Goal: Task Accomplishment & Management: Manage account settings

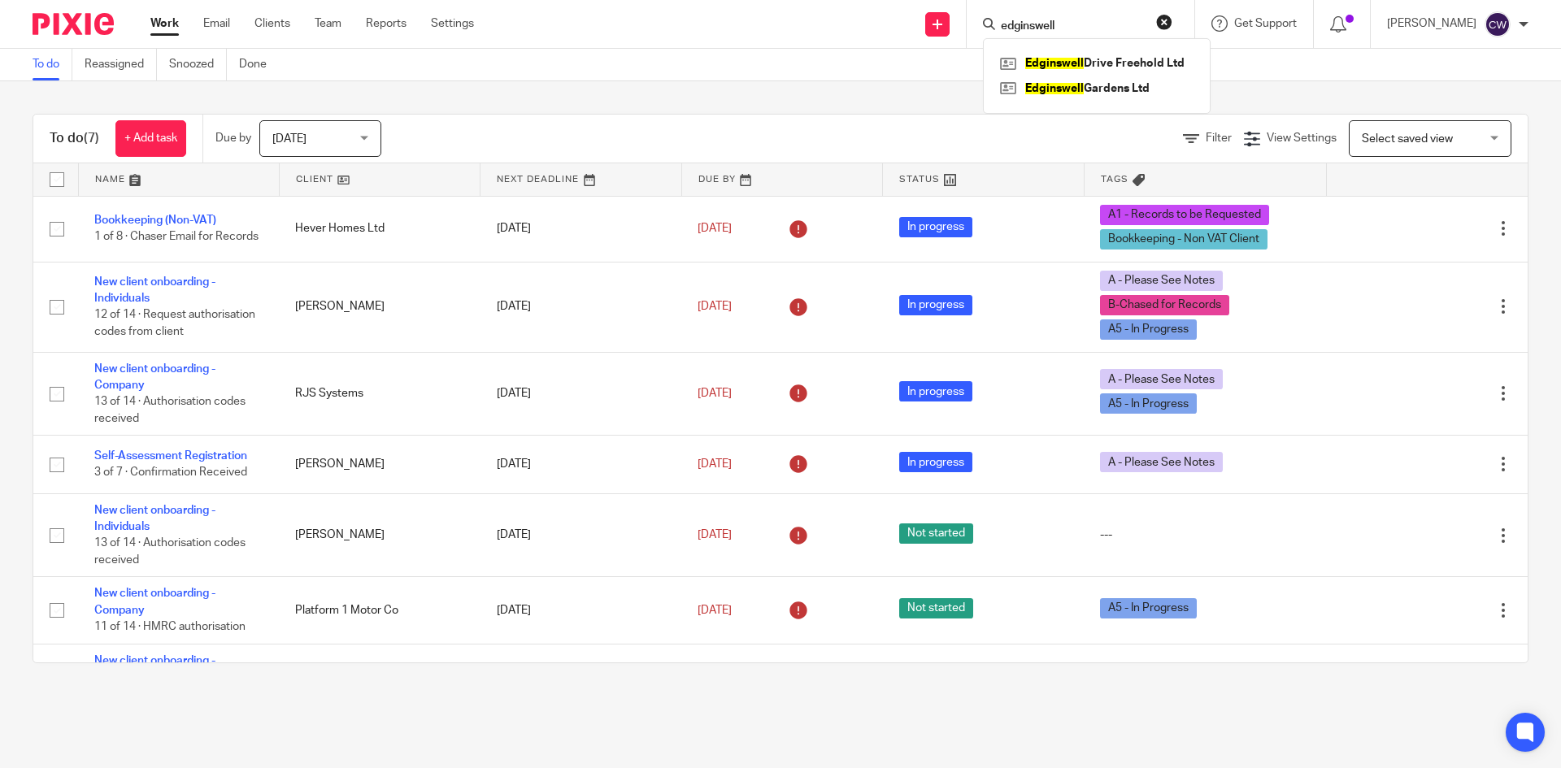
drag, startPoint x: 1066, startPoint y: 18, endPoint x: 688, endPoint y: 25, distance: 378.1
click at [688, 24] on div "Send new email Create task Add client edginswell Edginswell Drive Freehold Ltd …" at bounding box center [1029, 24] width 1062 height 48
click at [1019, 27] on input "Search" at bounding box center [1072, 27] width 146 height 15
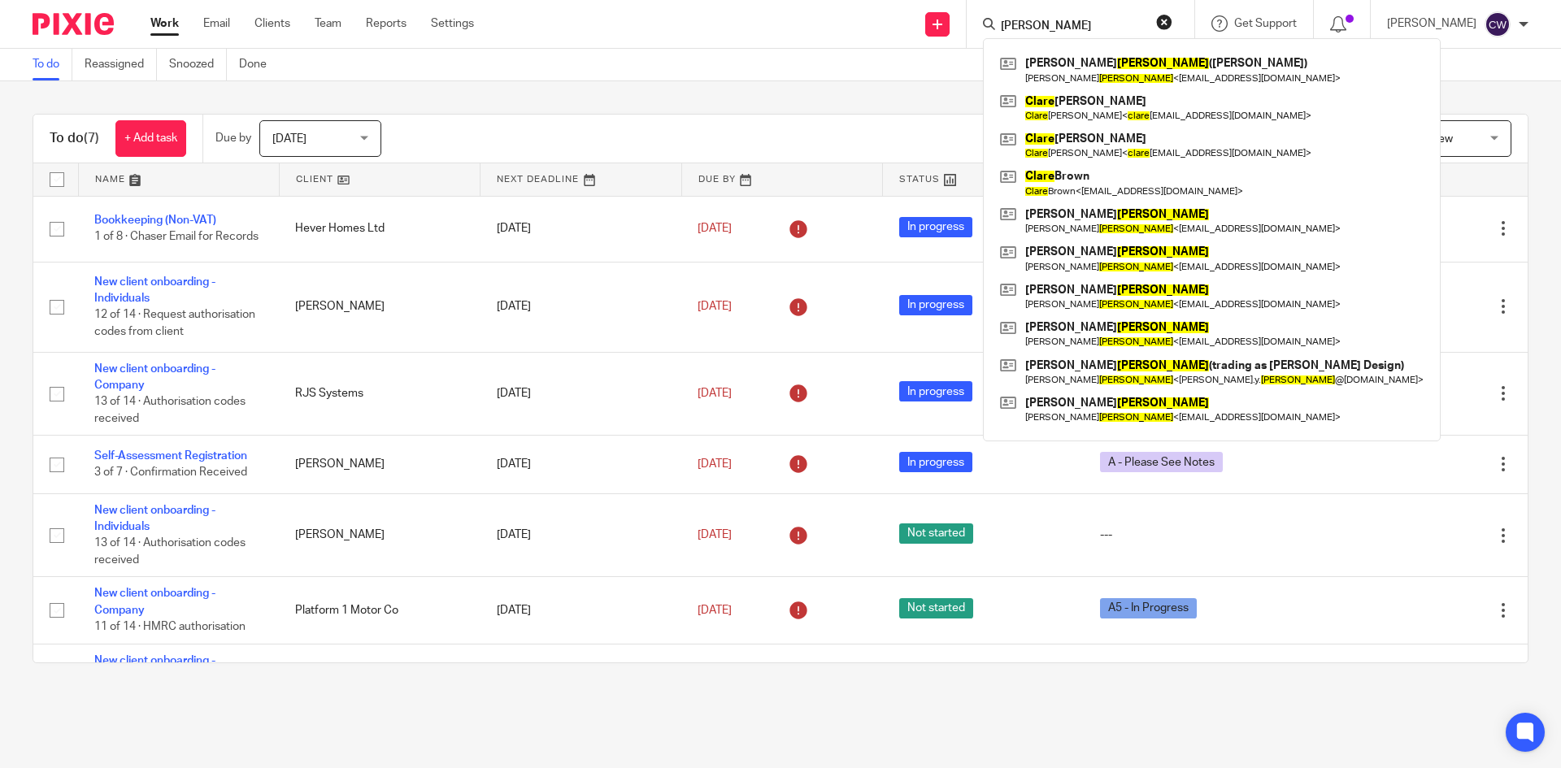
click at [1031, 20] on input "Clarke" at bounding box center [1072, 27] width 146 height 15
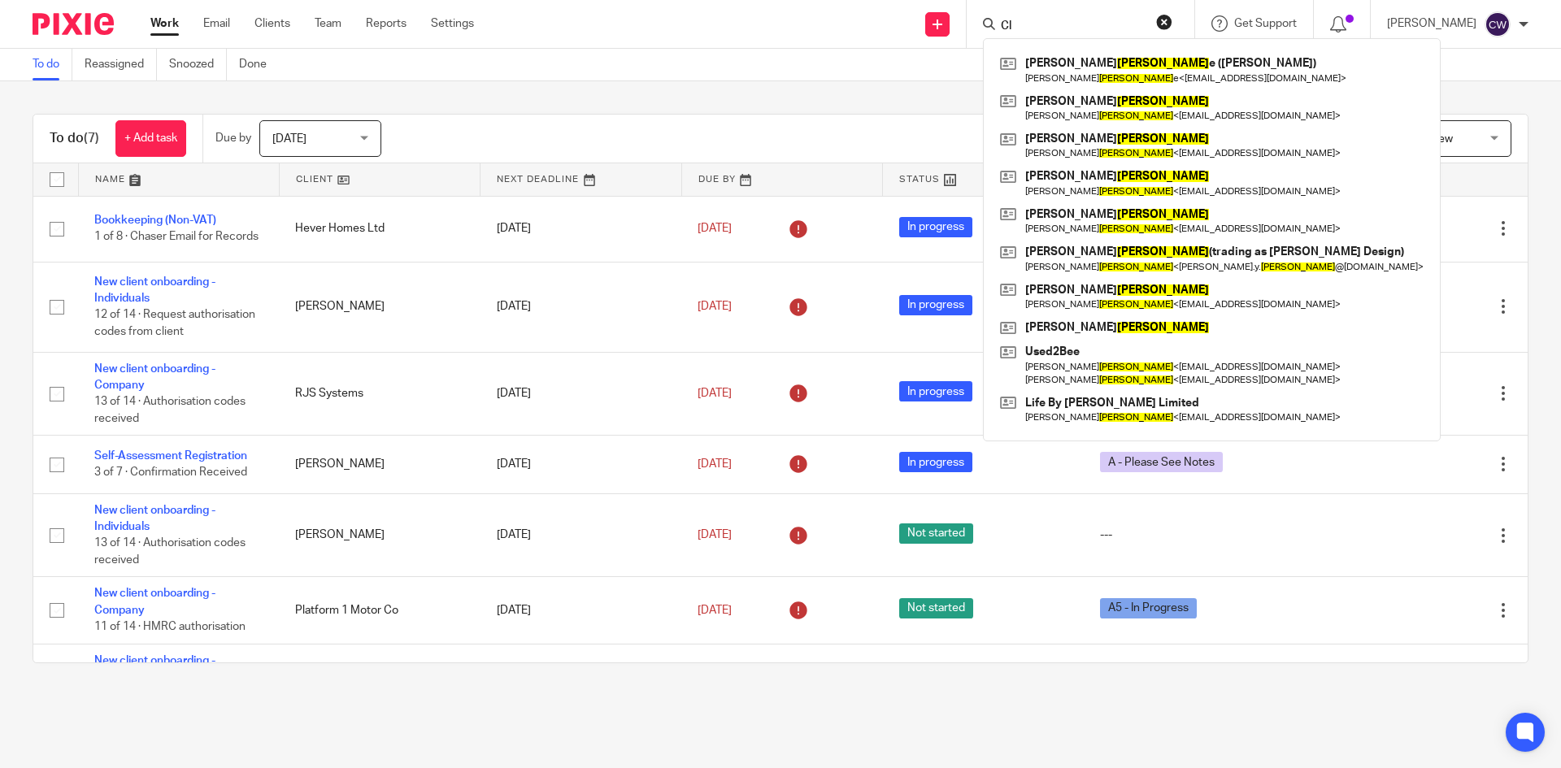
type input "C"
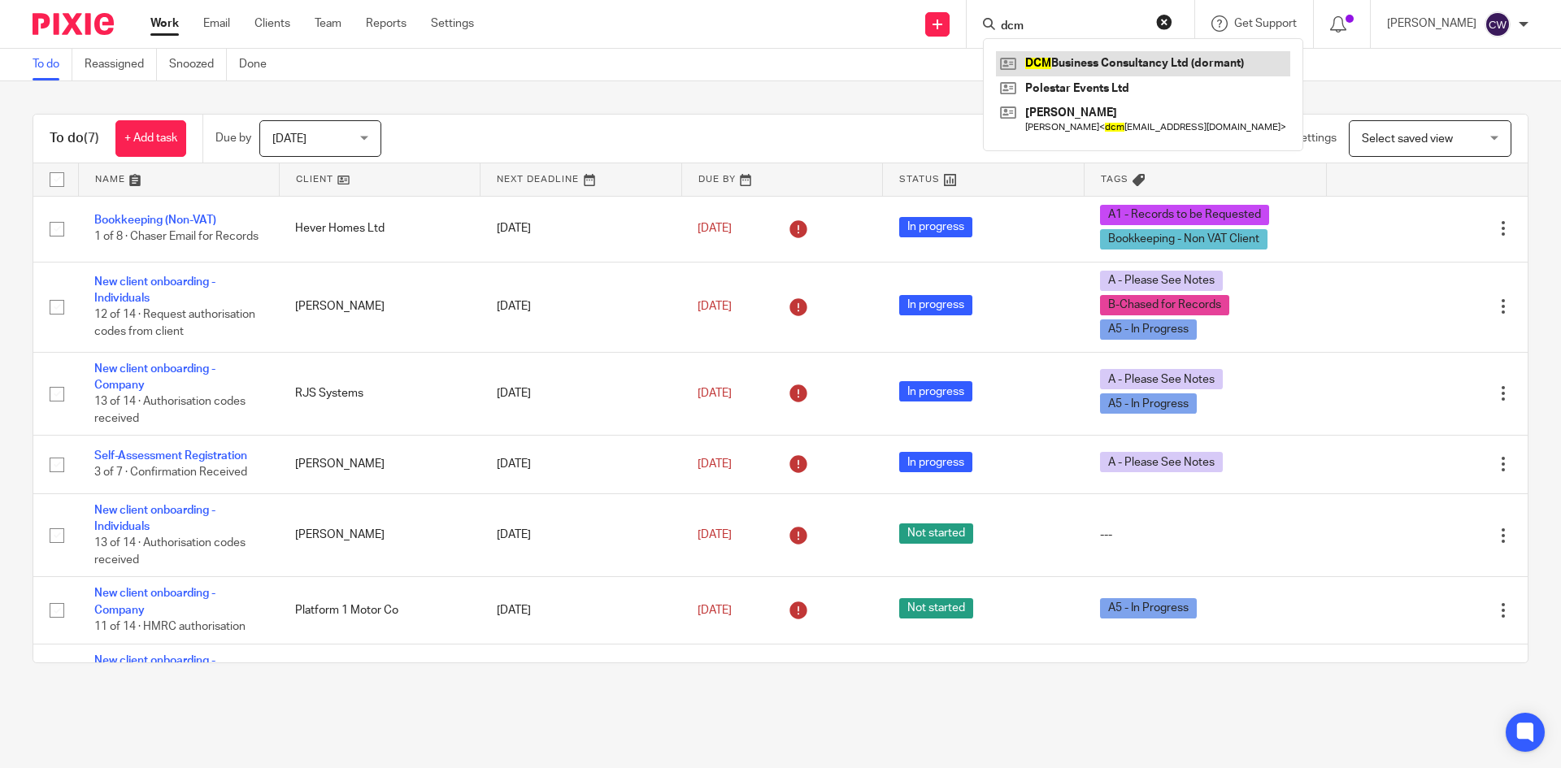
type input "dcm"
click at [1069, 65] on link at bounding box center [1143, 63] width 294 height 24
click at [1073, 59] on link at bounding box center [1143, 63] width 294 height 24
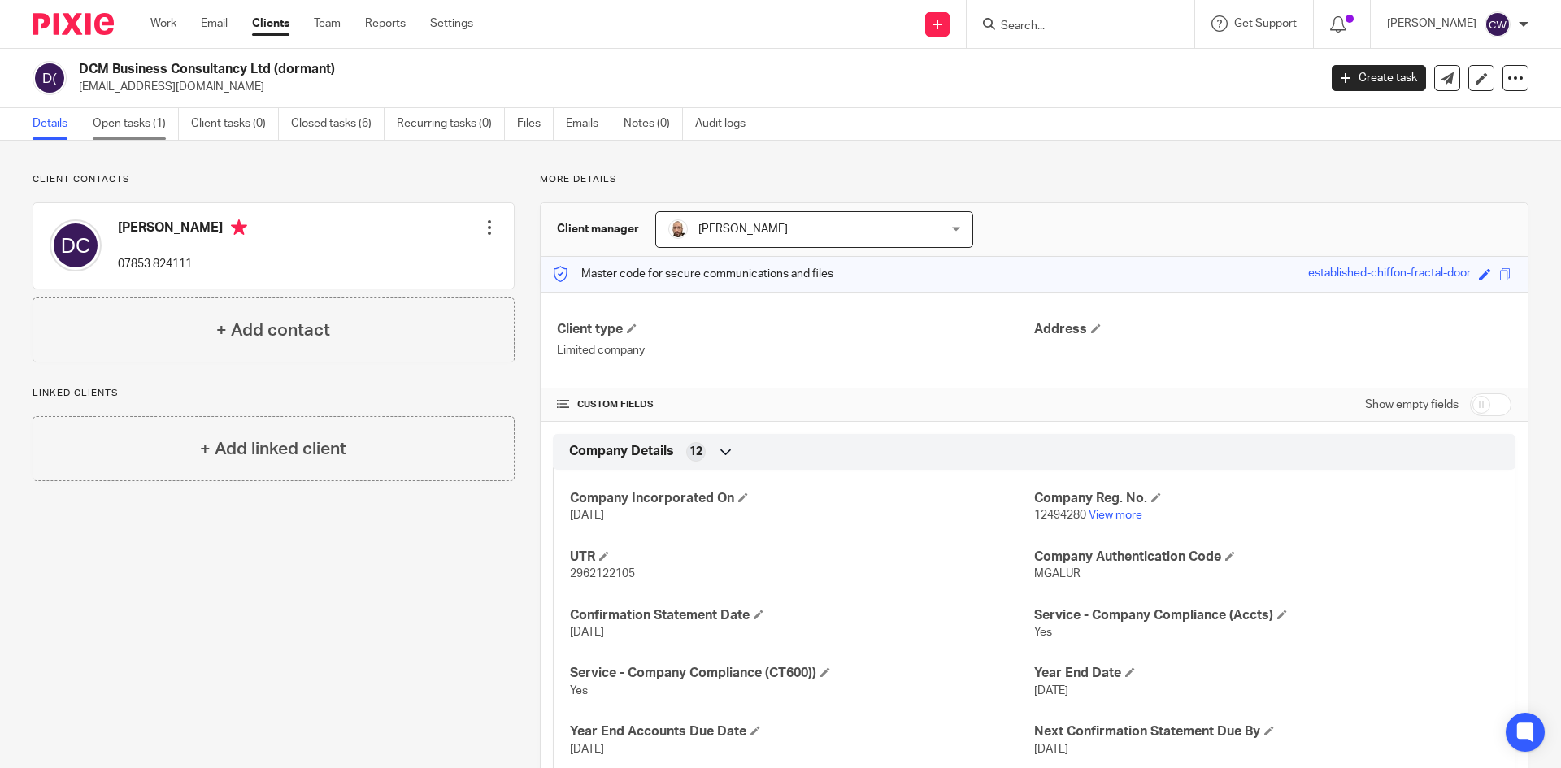
click at [139, 124] on link "Open tasks (1)" at bounding box center [136, 124] width 86 height 32
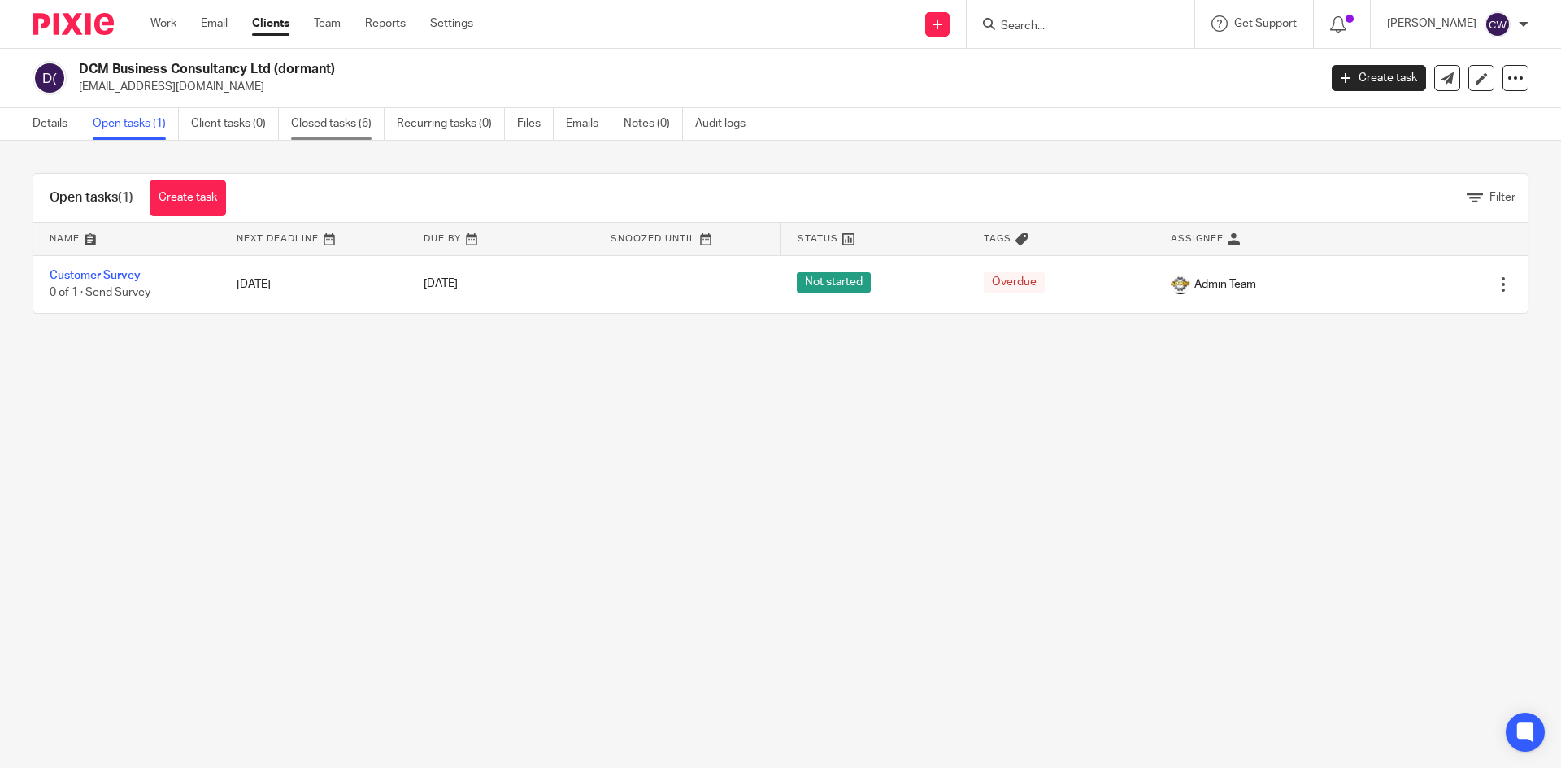
click at [318, 132] on link "Closed tasks (6)" at bounding box center [337, 124] width 93 height 32
click at [323, 122] on link "Closed tasks (6)" at bounding box center [337, 124] width 93 height 32
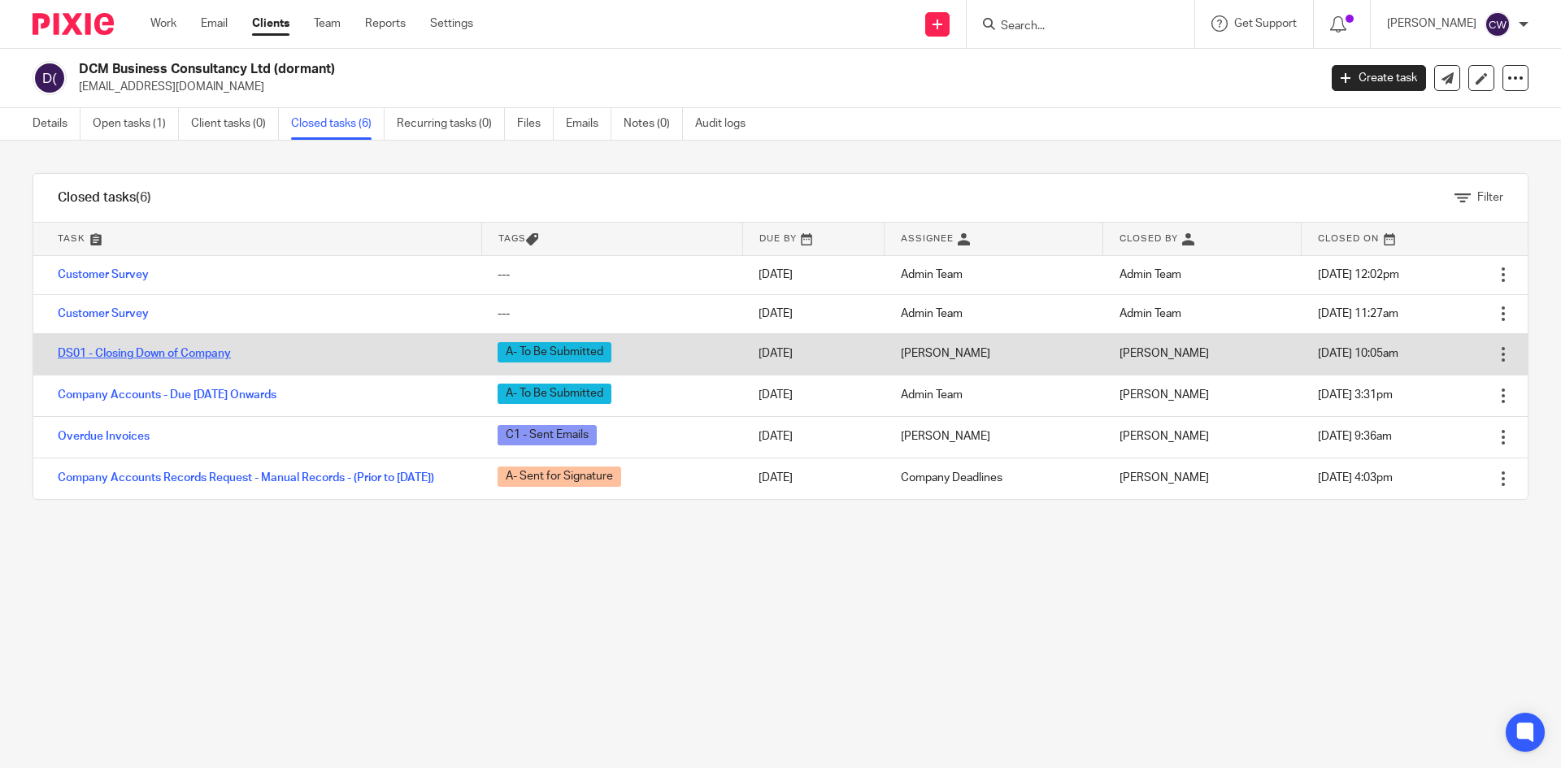
click at [229, 352] on link "DS01 - Closing Down of Company" at bounding box center [144, 353] width 173 height 11
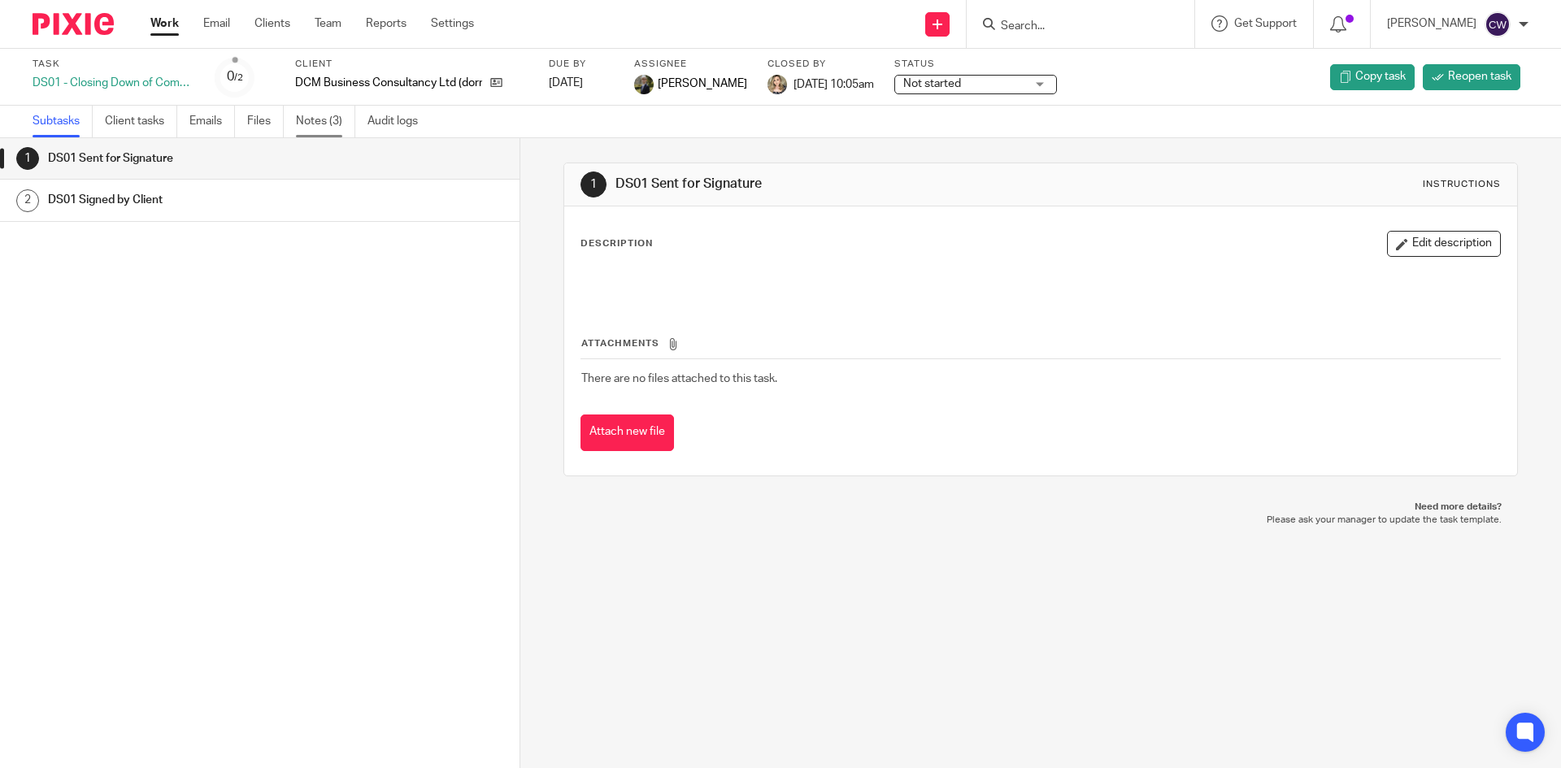
click at [319, 113] on link "Notes (3)" at bounding box center [325, 122] width 59 height 32
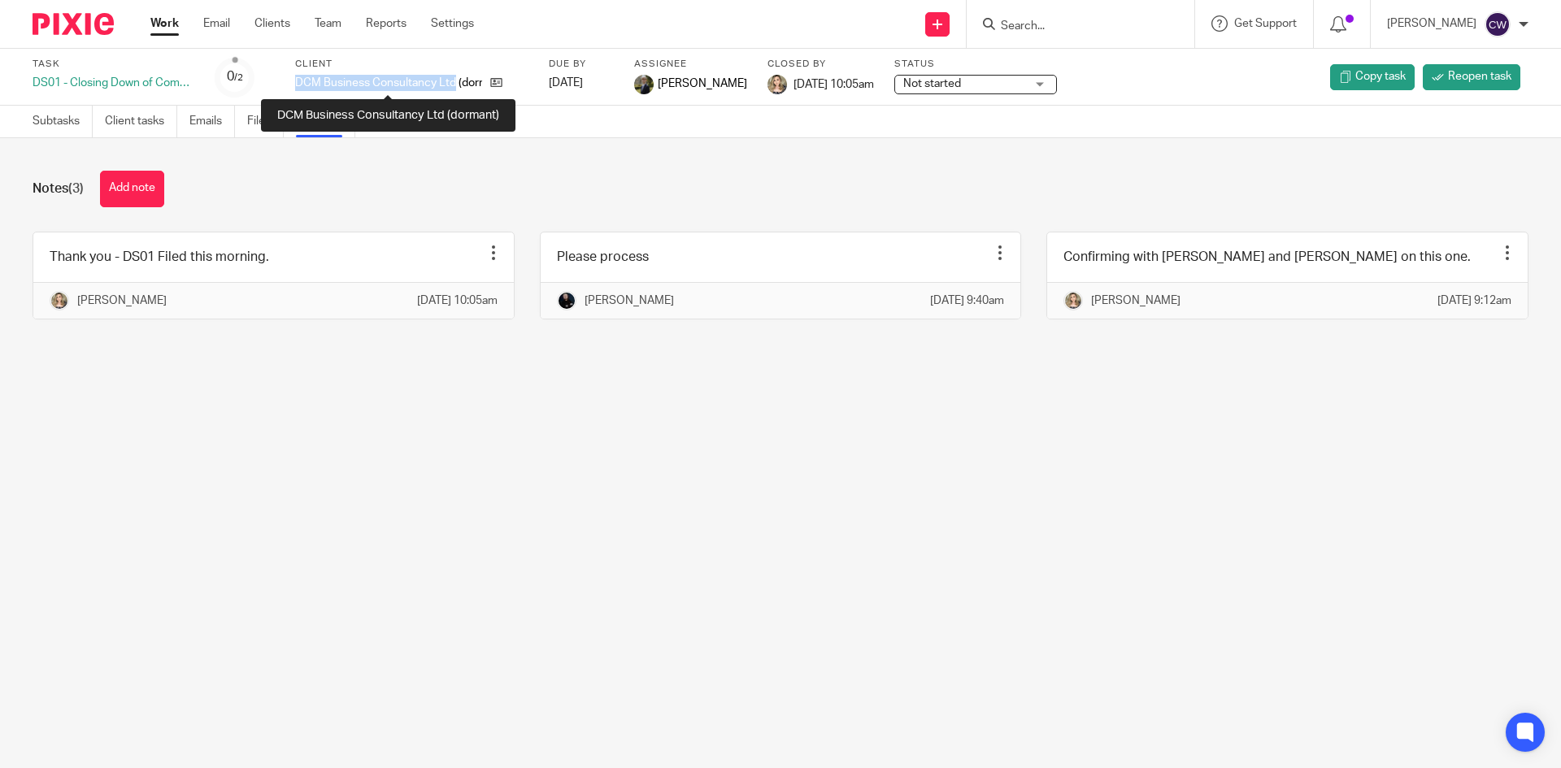
drag, startPoint x: 297, startPoint y: 81, endPoint x: 455, endPoint y: 90, distance: 158.8
click at [455, 90] on p "DCM Business Consultancy Ltd (dormant)" at bounding box center [388, 83] width 187 height 16
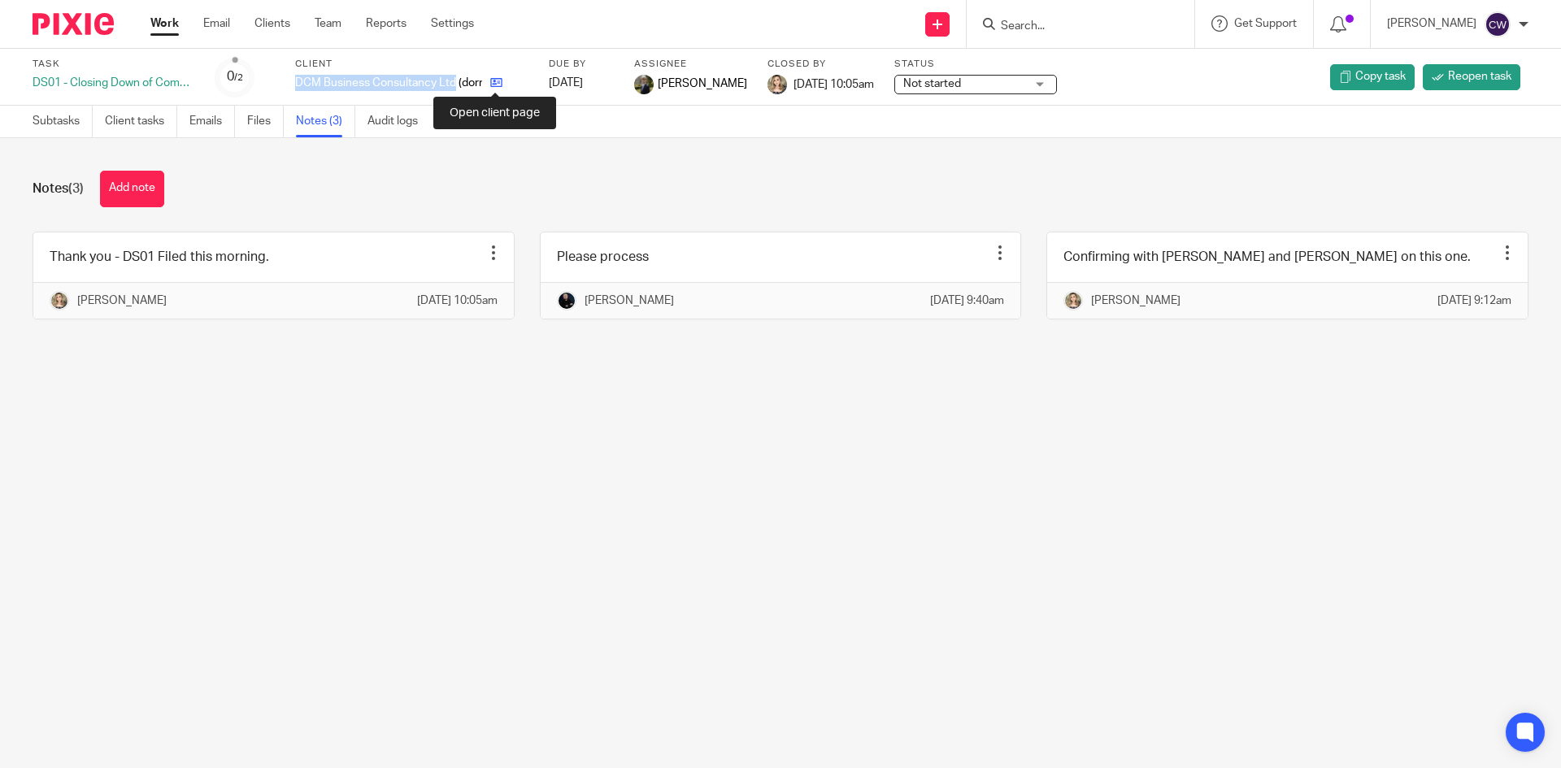
drag, startPoint x: 437, startPoint y: 83, endPoint x: 497, endPoint y: 77, distance: 60.4
click at [497, 77] on icon at bounding box center [496, 82] width 12 height 12
click at [497, 78] on icon at bounding box center [496, 82] width 12 height 12
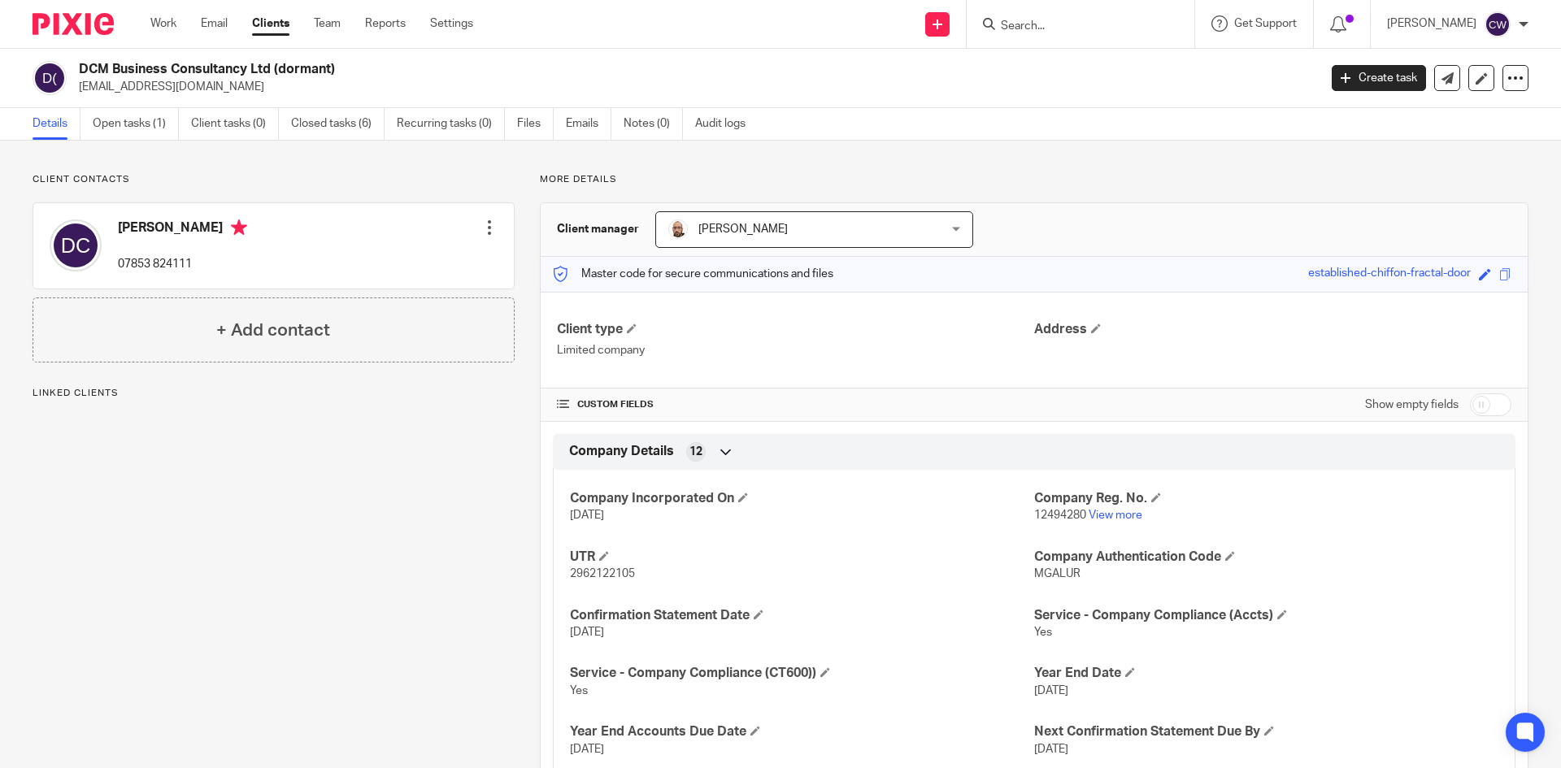
drag, startPoint x: 259, startPoint y: 63, endPoint x: 73, endPoint y: 59, distance: 186.2
click at [73, 59] on div "DCM Business Consultancy Ltd (dormant) [EMAIL_ADDRESS][DOMAIN_NAME] Create task…" at bounding box center [780, 78] width 1561 height 59
click at [370, 119] on link "Closed tasks (6)" at bounding box center [337, 124] width 93 height 32
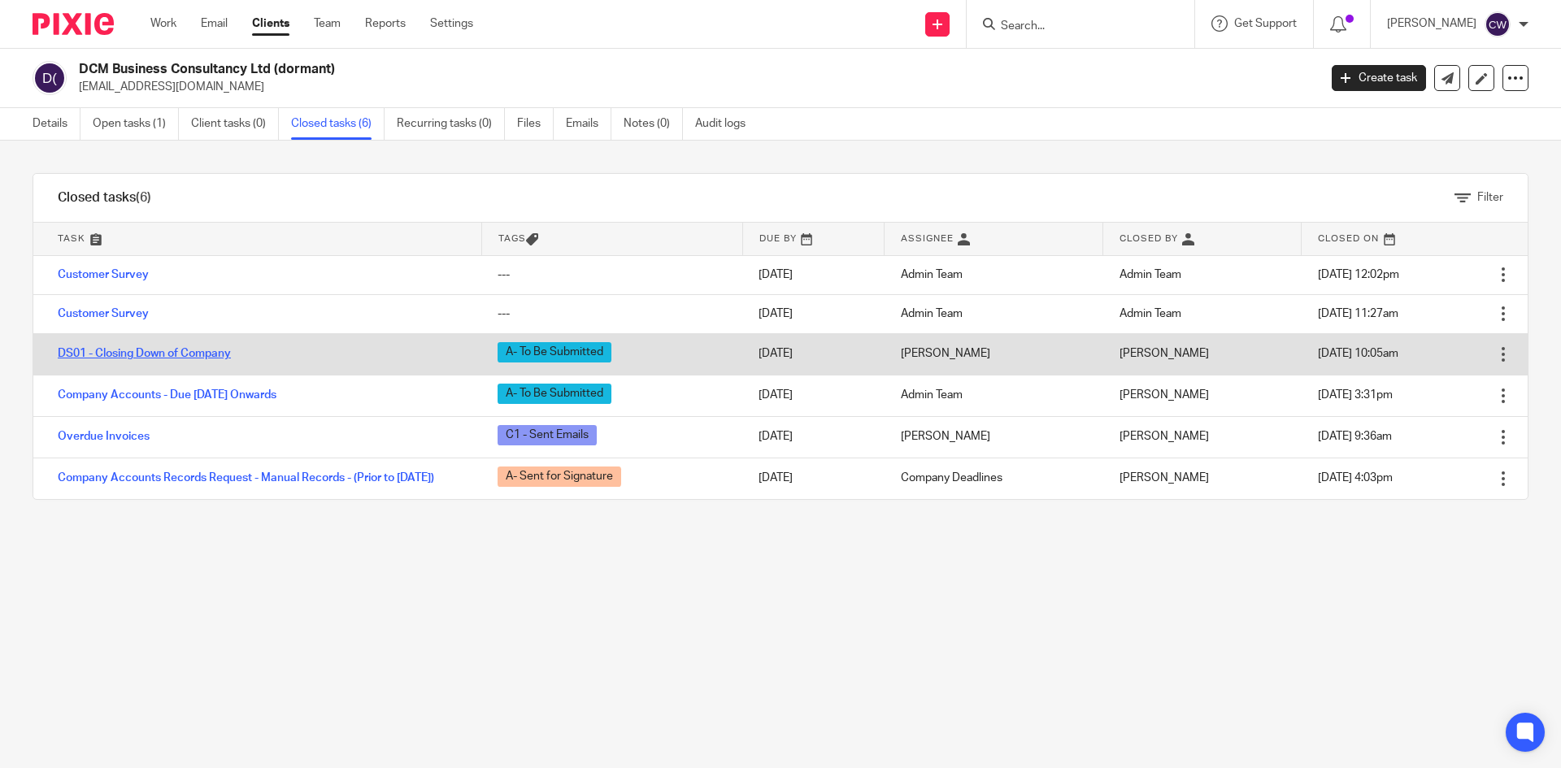
click at [180, 350] on link "DS01 - Closing Down of Company" at bounding box center [144, 353] width 173 height 11
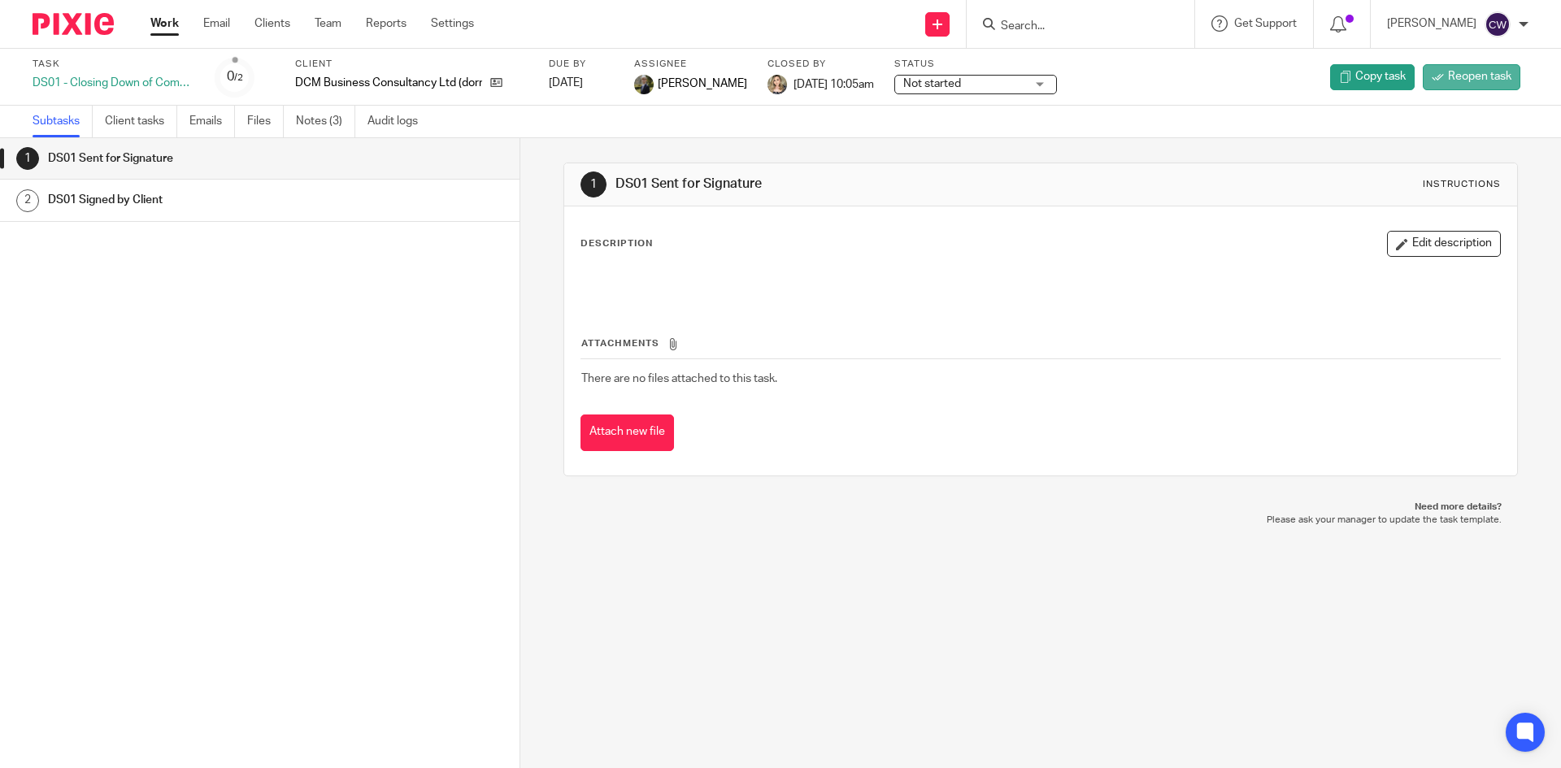
click at [1457, 65] on link "Reopen task" at bounding box center [1472, 77] width 98 height 26
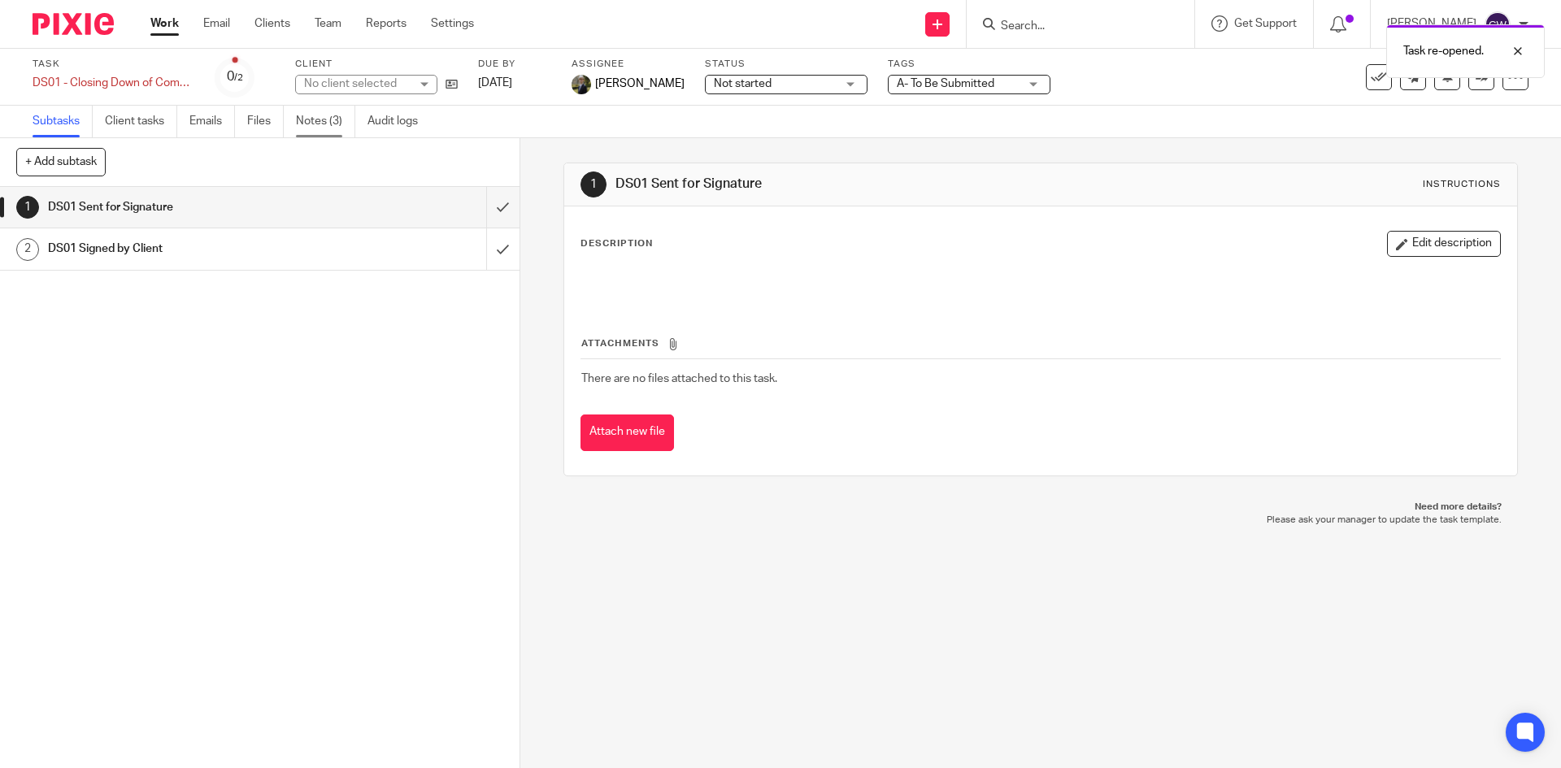
click at [324, 119] on link "Notes (3)" at bounding box center [325, 122] width 59 height 32
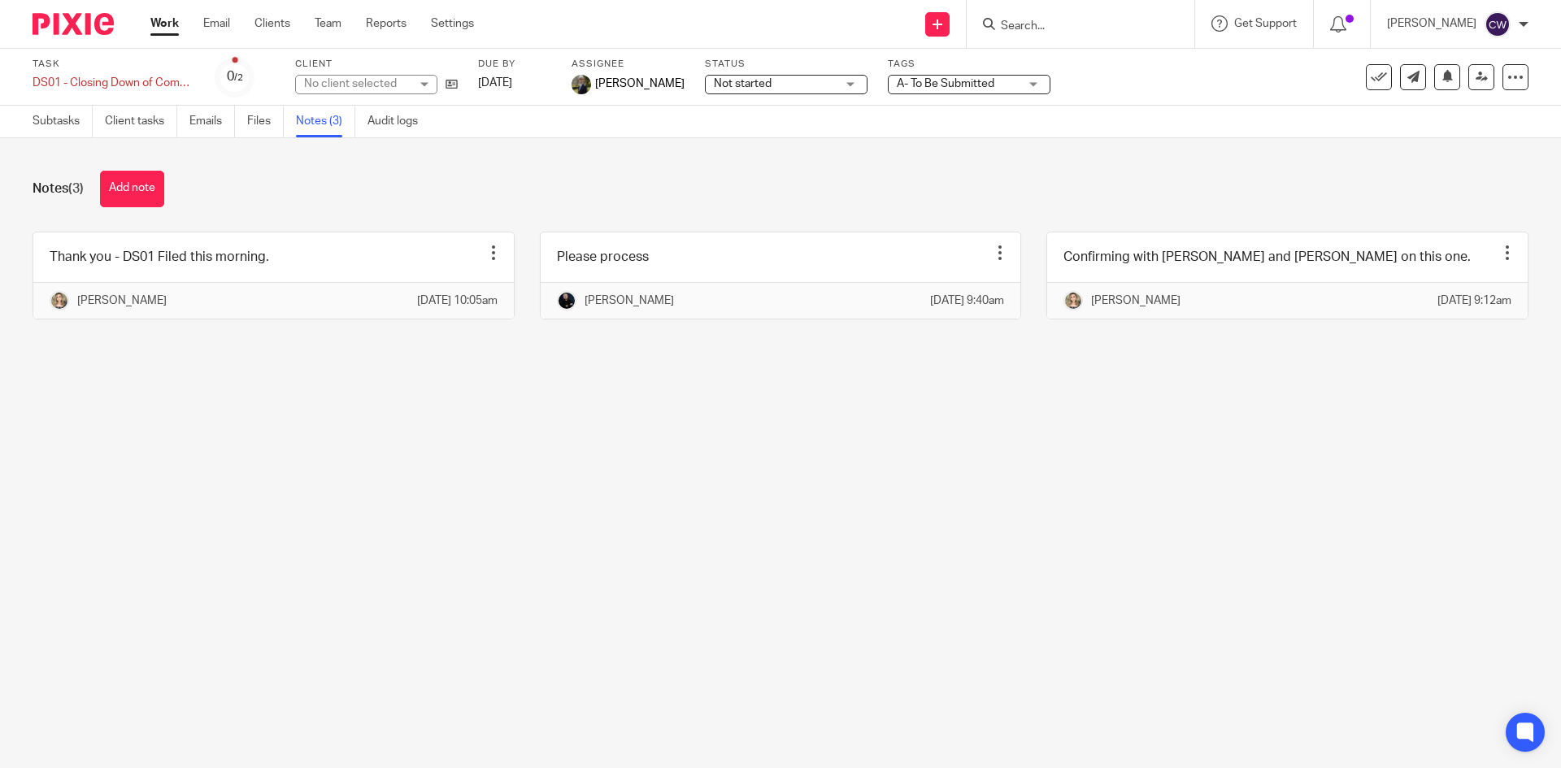
drag, startPoint x: 140, startPoint y: 190, endPoint x: 308, endPoint y: 210, distance: 169.4
click at [144, 191] on button "Add note" at bounding box center [132, 189] width 64 height 37
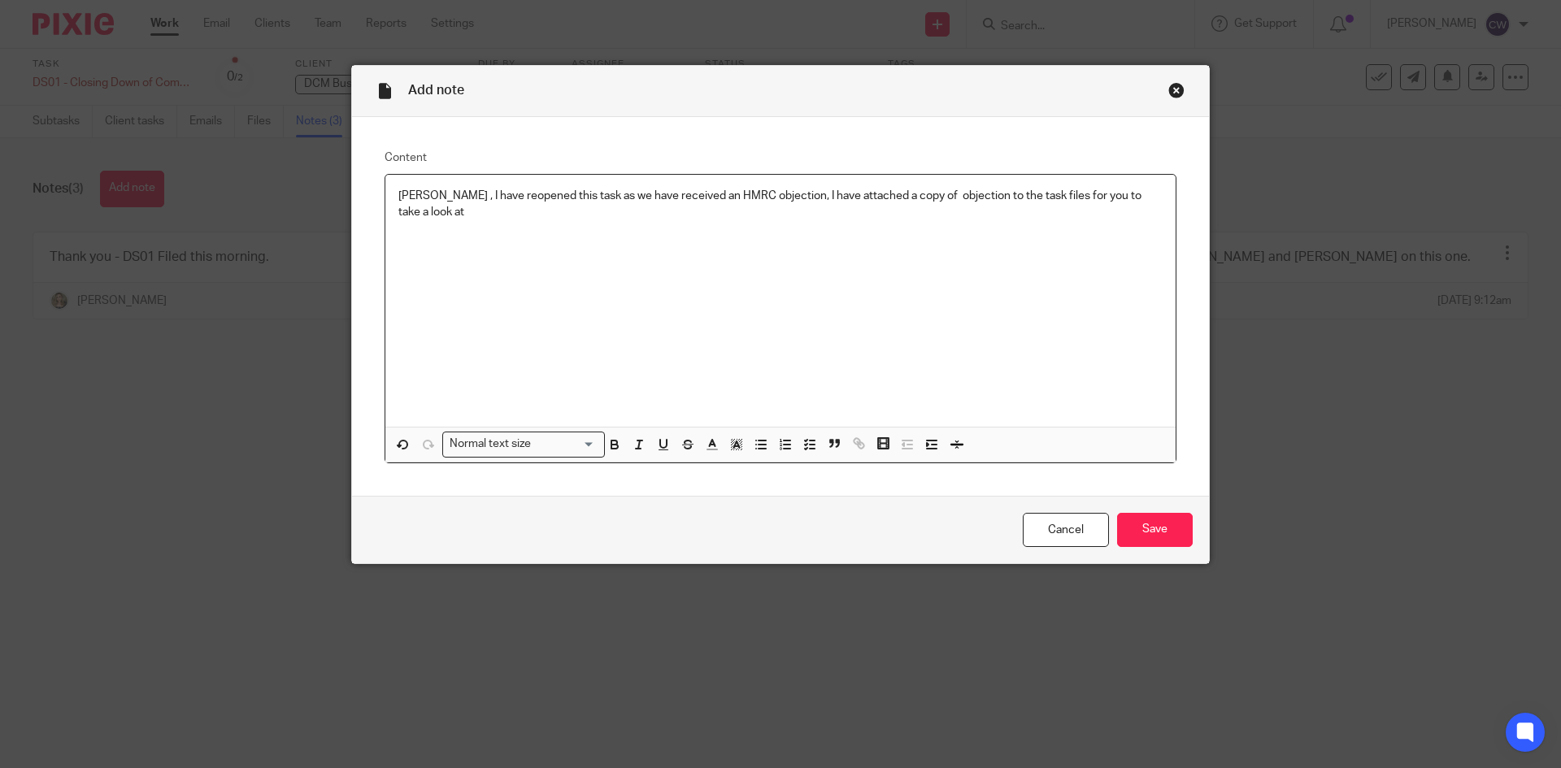
click at [946, 195] on p "[PERSON_NAME] , I have reopened this task as we have received an HMRC objection…" at bounding box center [780, 204] width 764 height 33
click at [1165, 536] on input "Save" at bounding box center [1155, 530] width 76 height 35
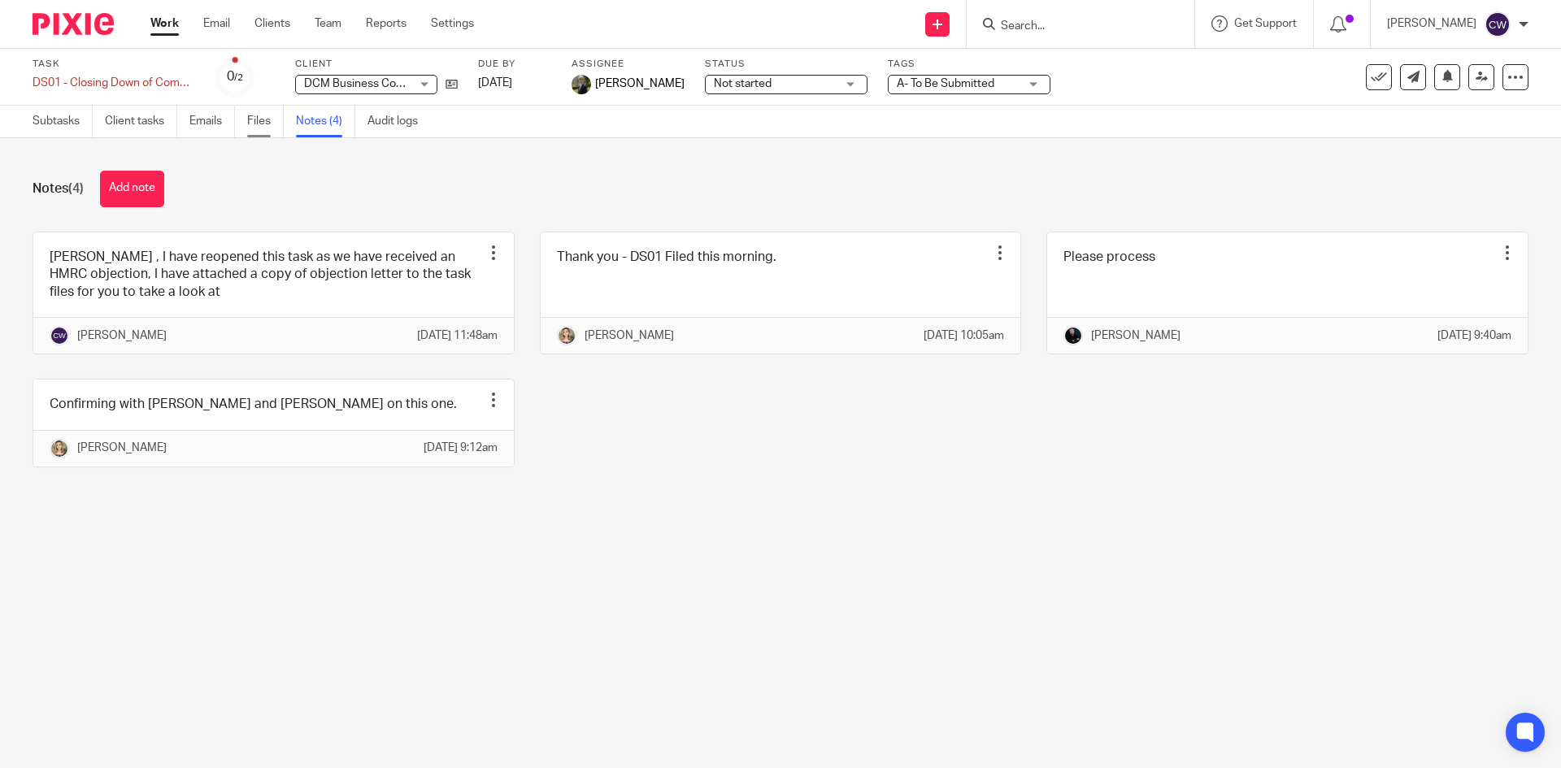
click at [259, 124] on link "Files" at bounding box center [265, 122] width 37 height 32
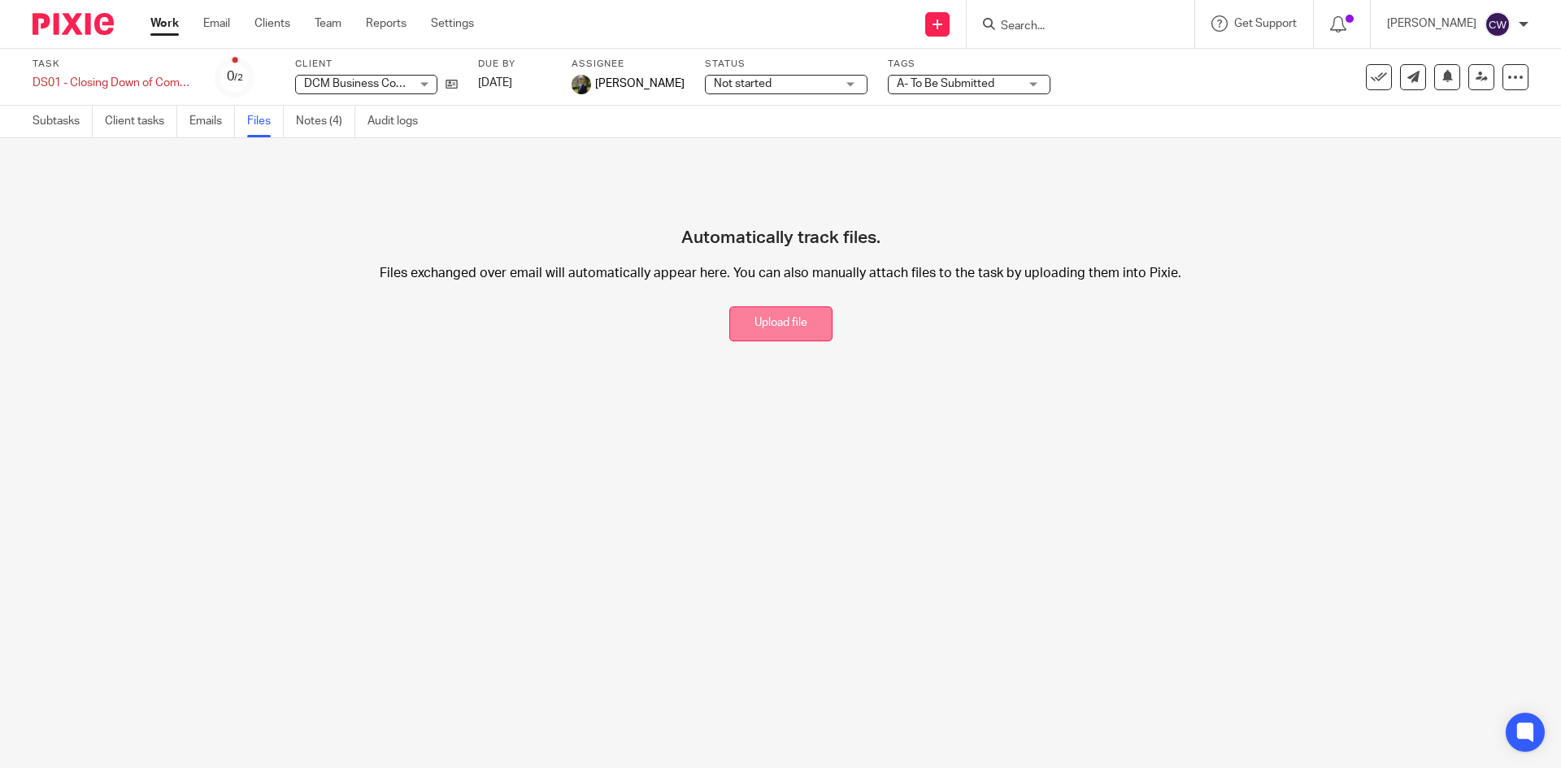
click at [768, 320] on button "Upload file" at bounding box center [780, 323] width 103 height 35
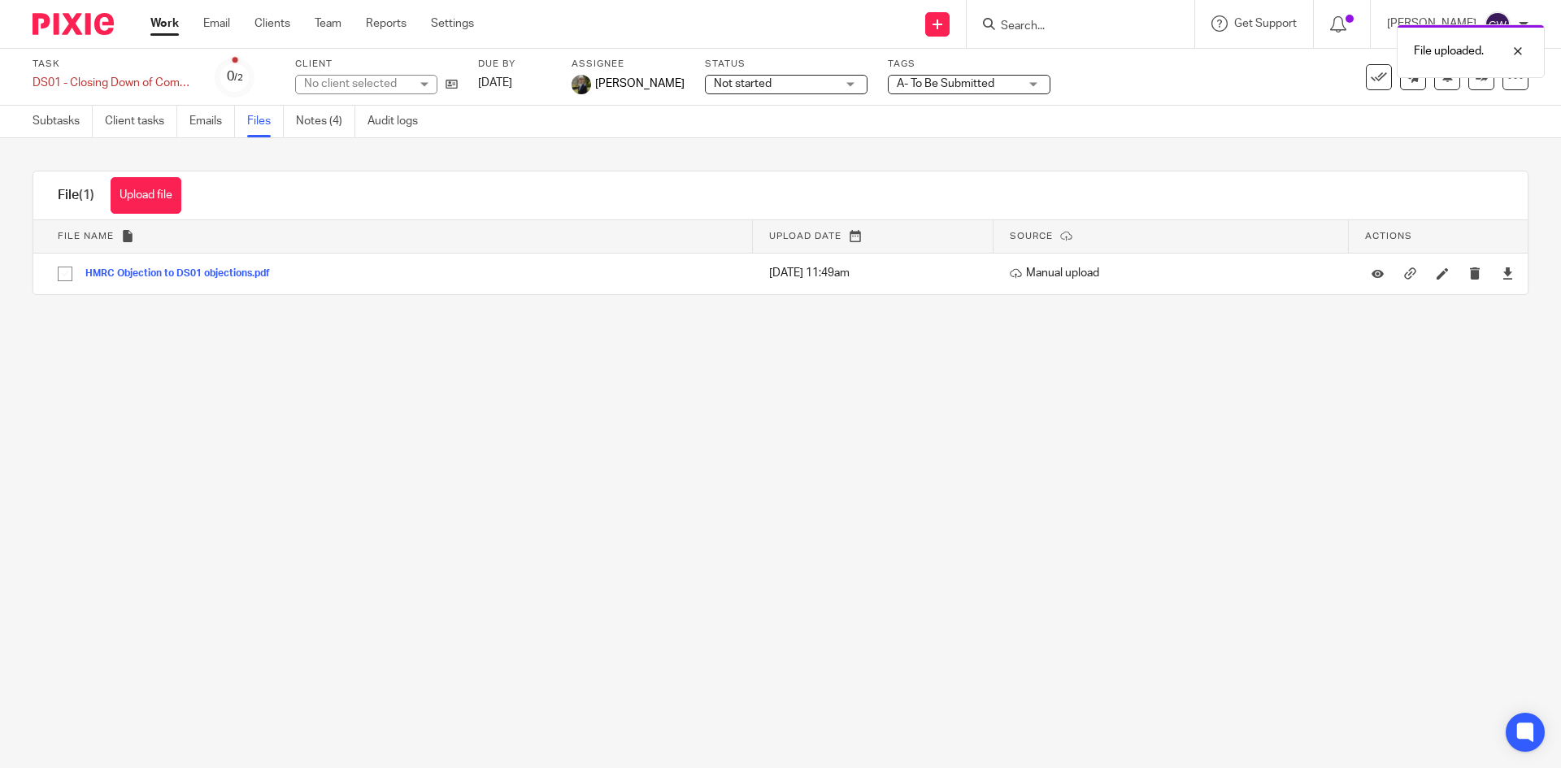
click at [961, 78] on span "A- To Be Submitted" at bounding box center [946, 83] width 98 height 11
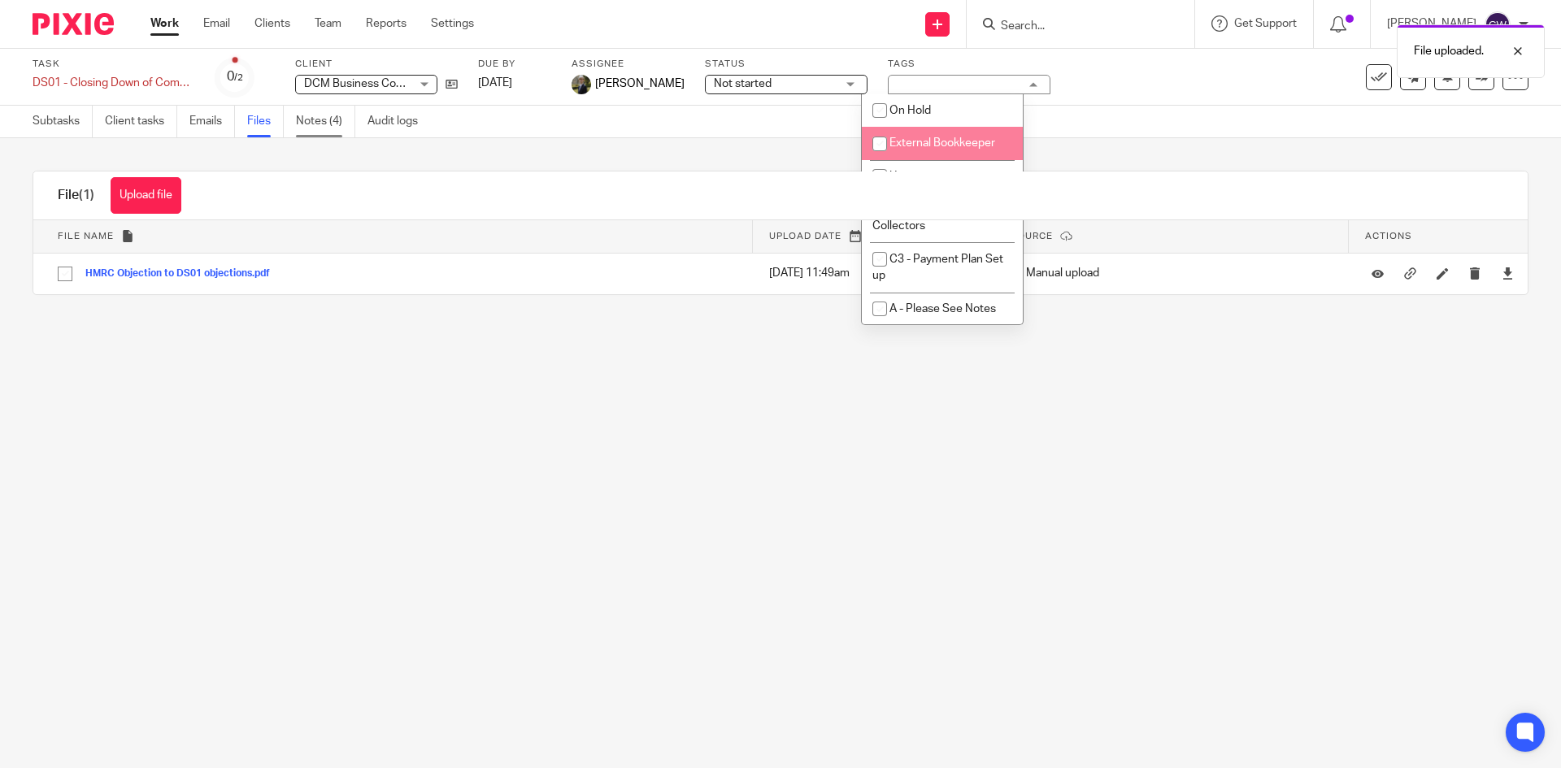
click at [321, 121] on link "Notes (4)" at bounding box center [325, 122] width 59 height 32
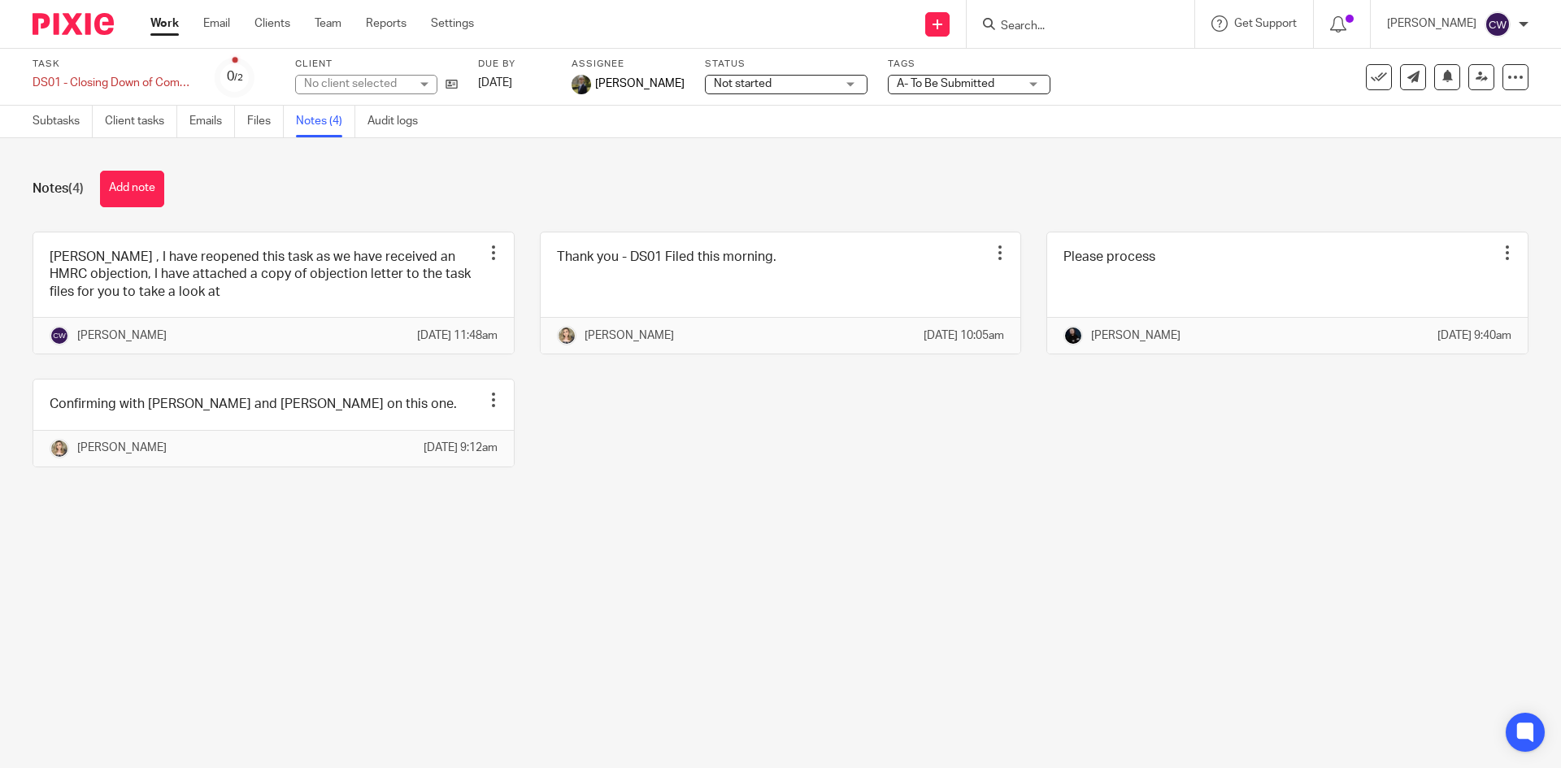
click at [950, 85] on span "A- To Be Submitted" at bounding box center [946, 83] width 98 height 11
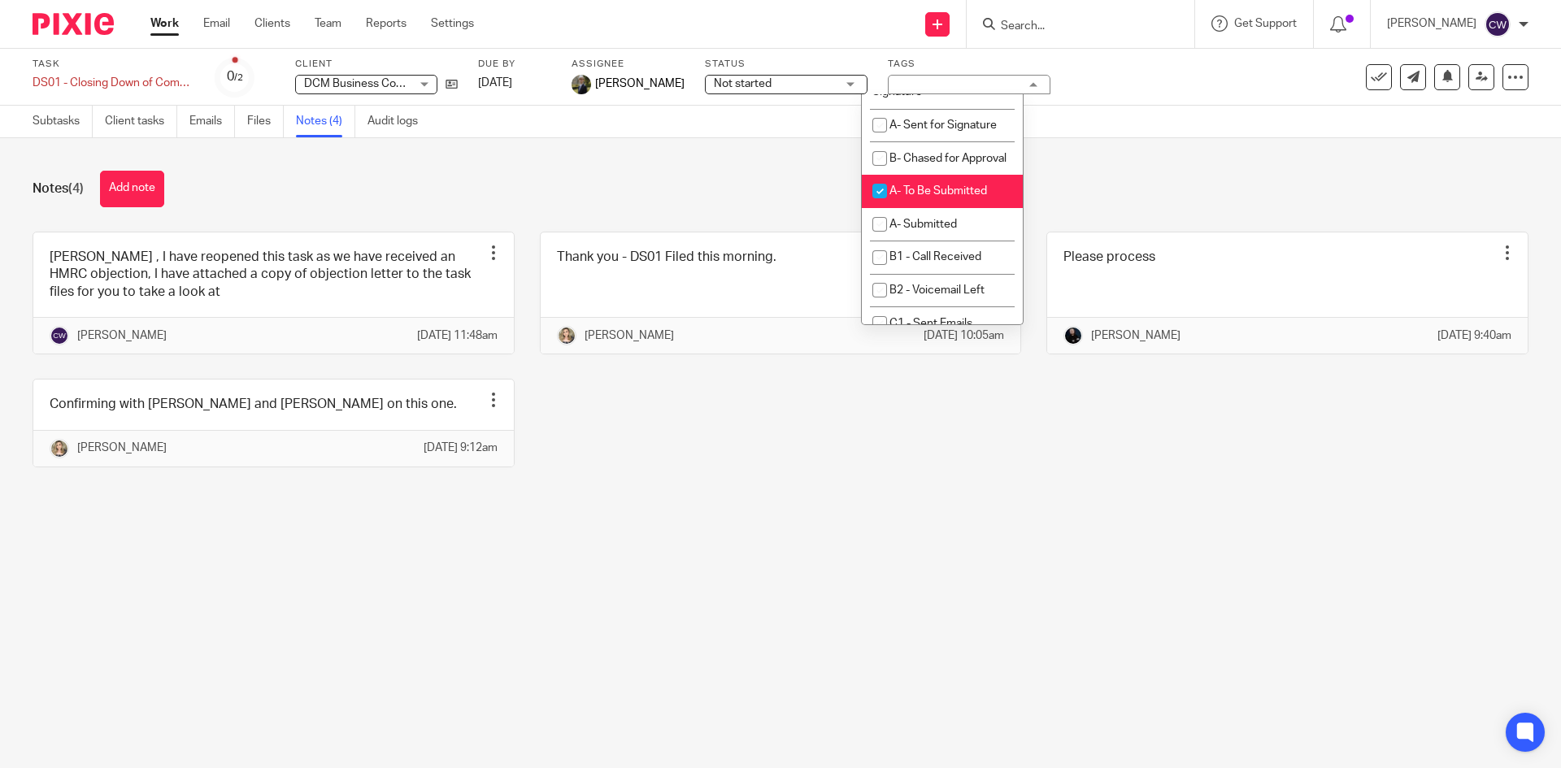
scroll to position [975, 0]
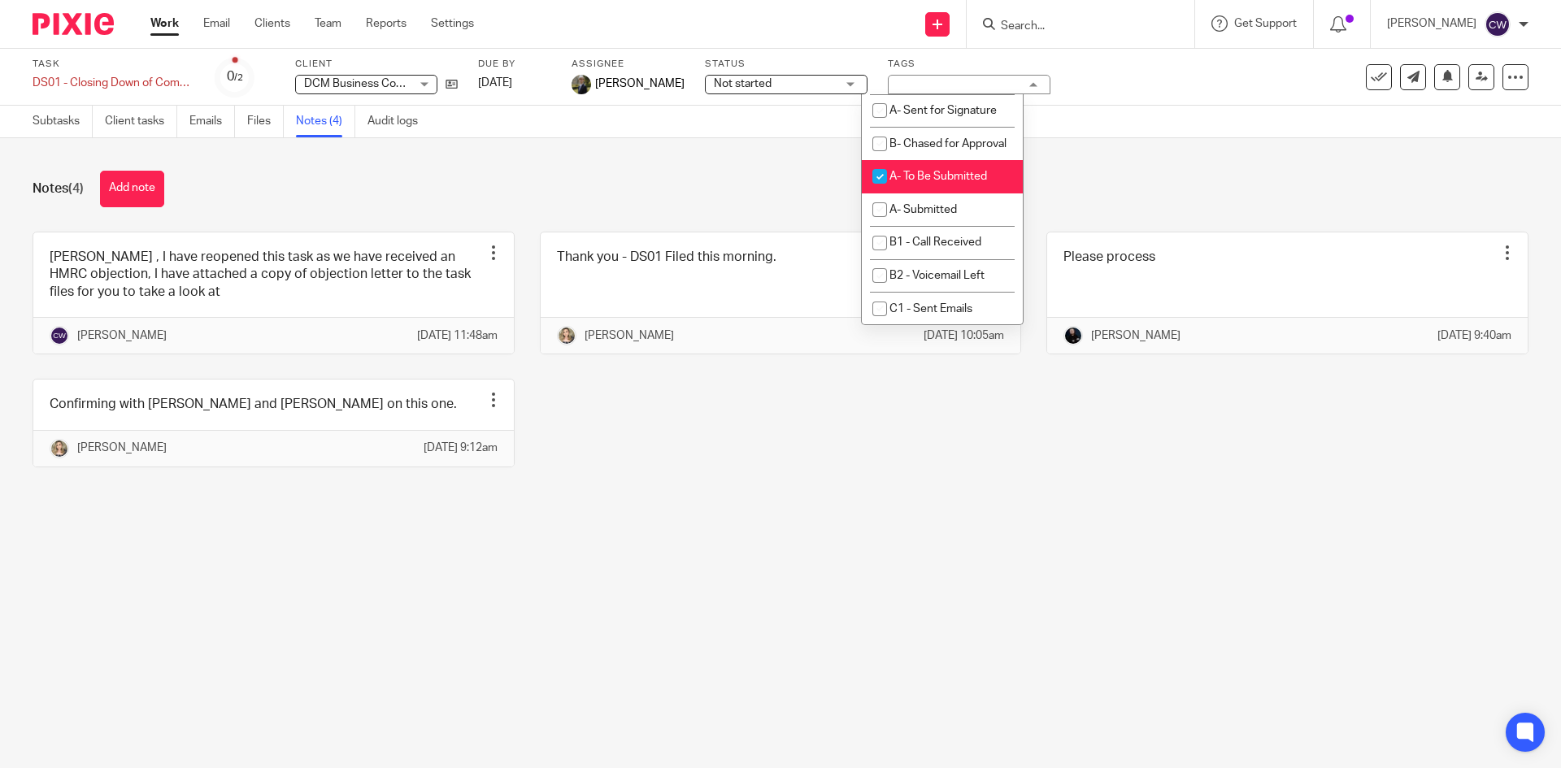
click at [969, 182] on span "A- To Be Submitted" at bounding box center [938, 176] width 98 height 11
checkbox input "false"
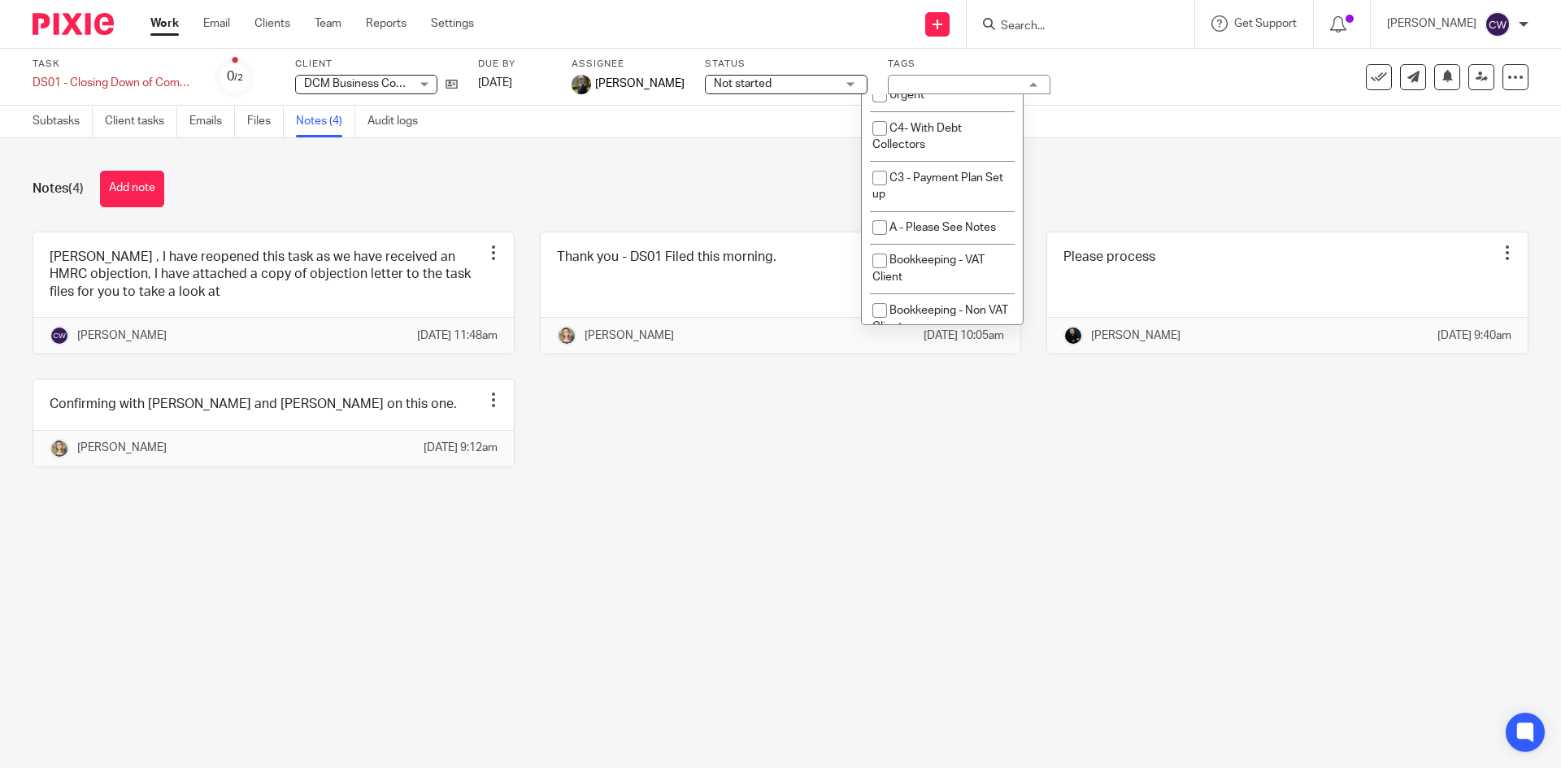
scroll to position [0, 0]
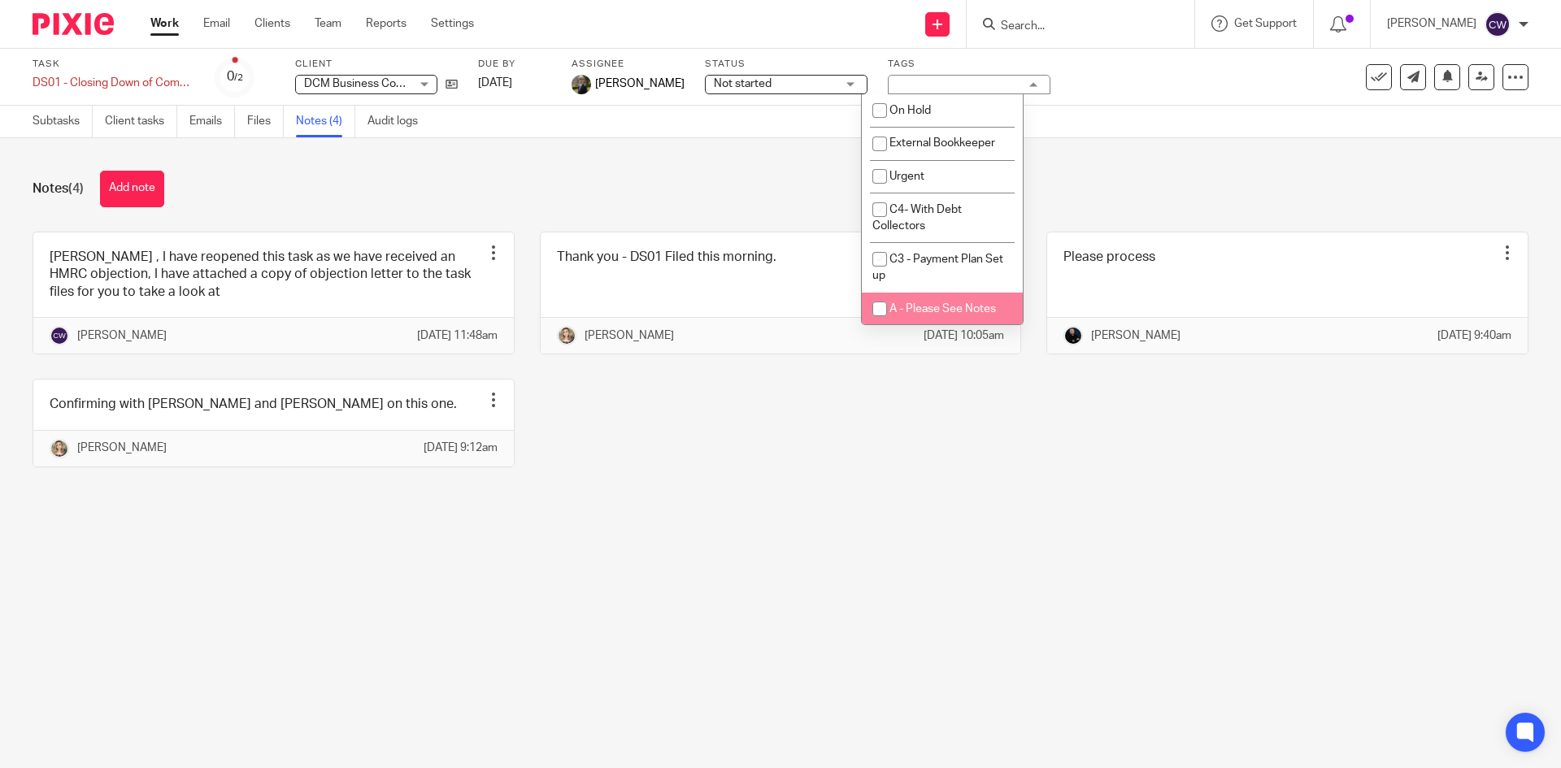
click at [968, 299] on li "A - Please See Notes" at bounding box center [942, 309] width 161 height 33
checkbox input "true"
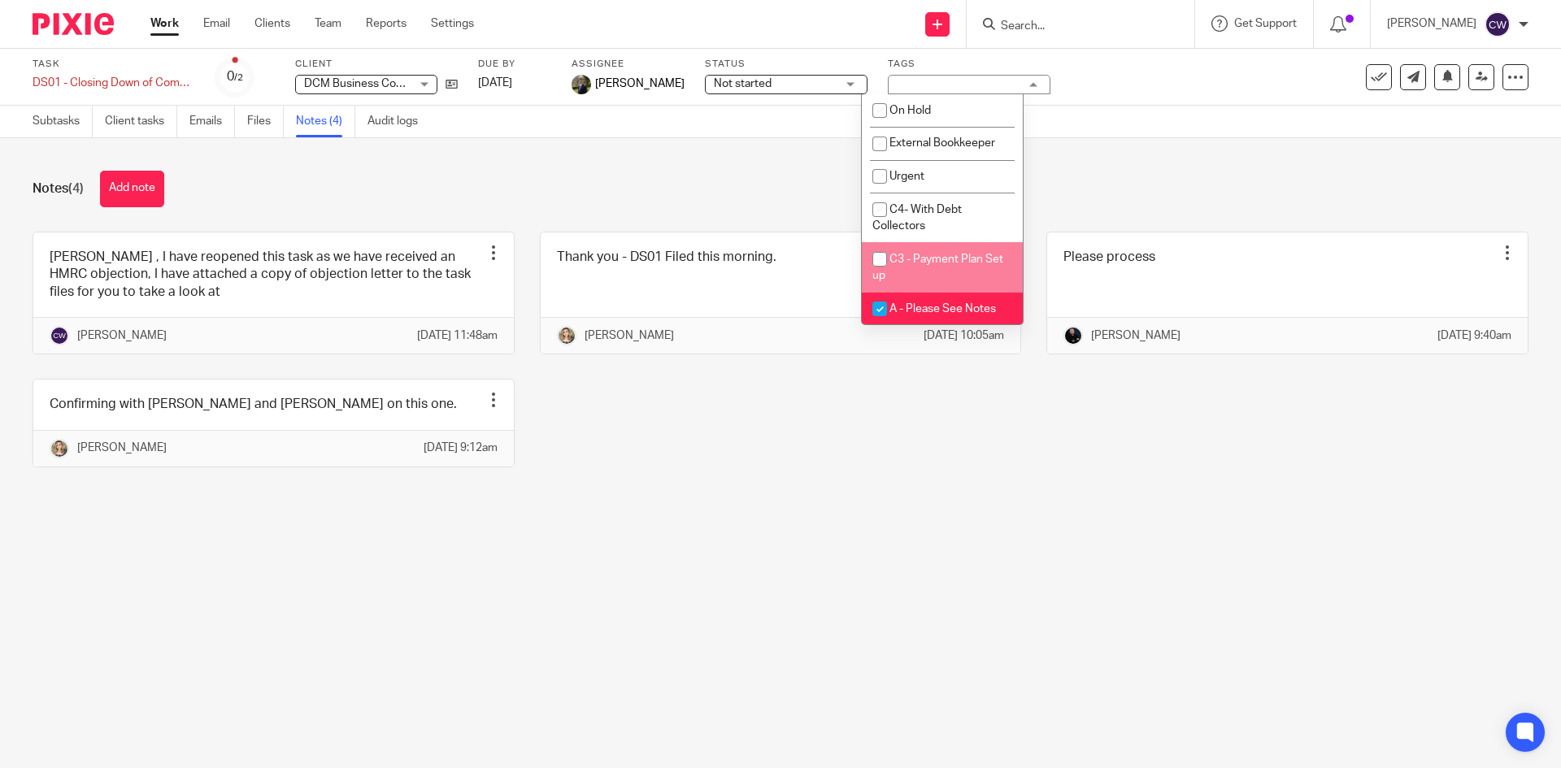
click at [1119, 219] on div "Notes (4) Add note Nick , I have reopened this task as we have received an HMRC…" at bounding box center [780, 331] width 1561 height 386
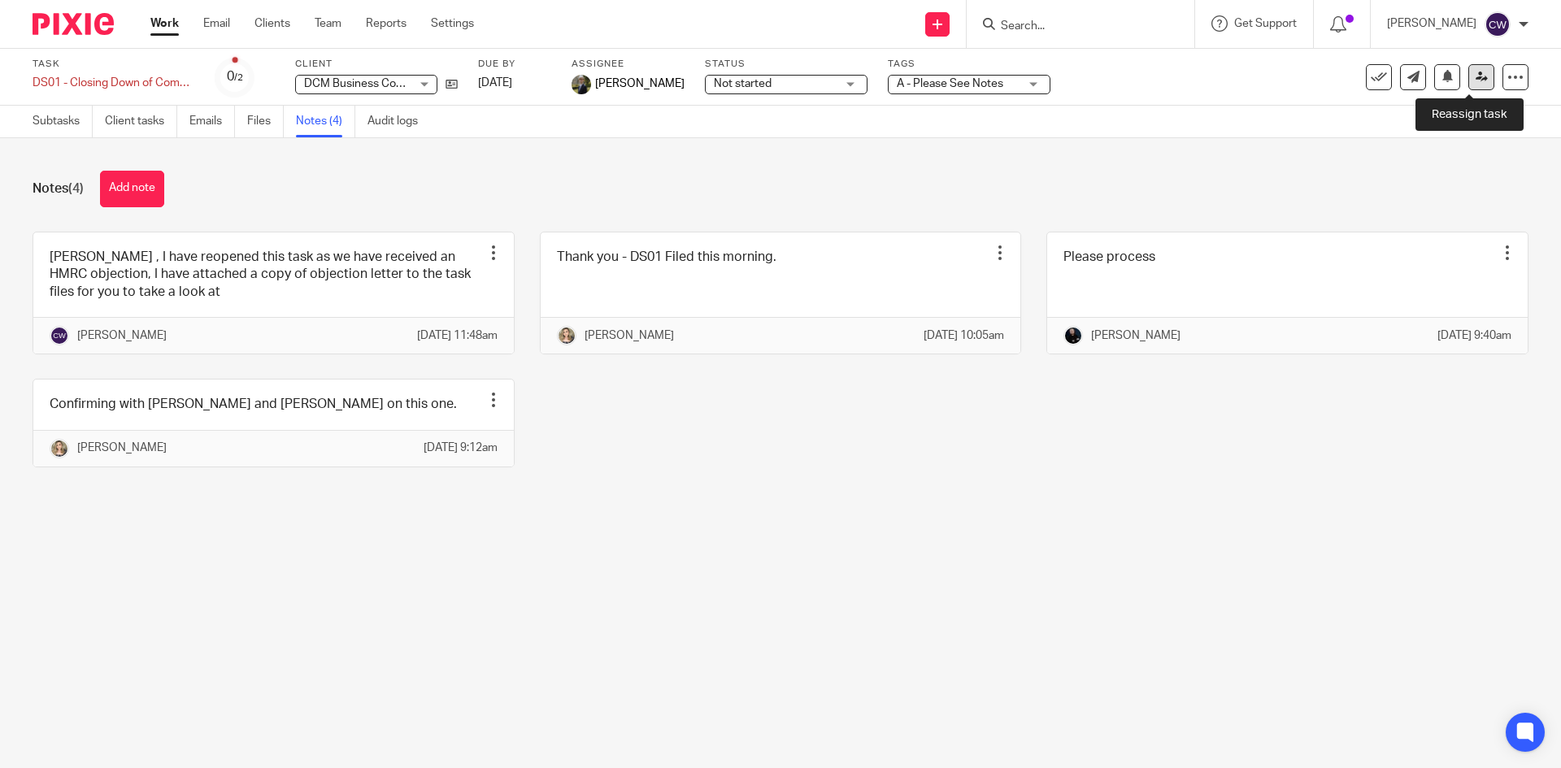
click at [1475, 76] on icon at bounding box center [1481, 77] width 12 height 12
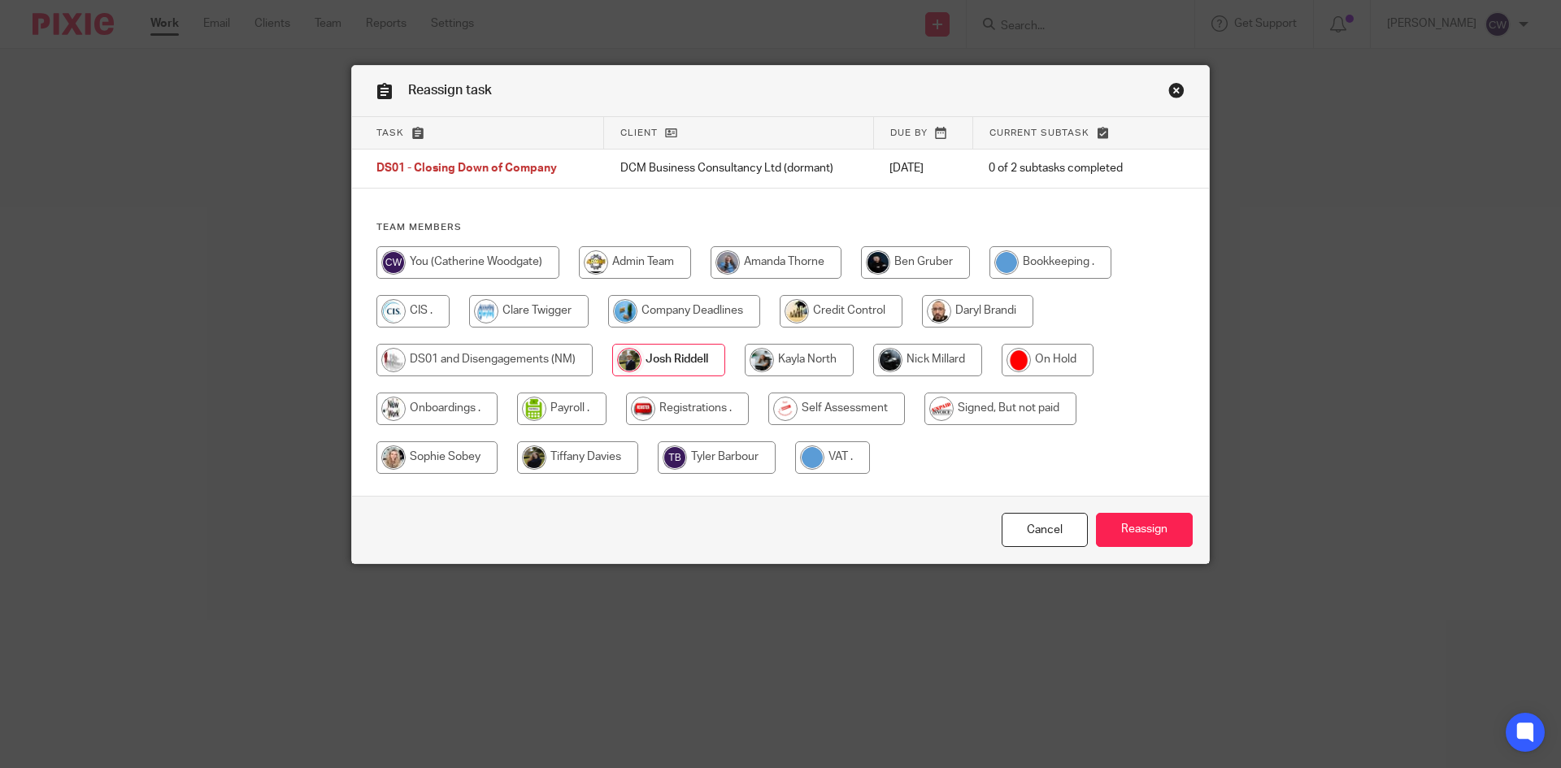
click at [962, 350] on input "radio" at bounding box center [927, 360] width 109 height 33
radio input "true"
click at [1159, 521] on input "Reassign" at bounding box center [1144, 530] width 97 height 35
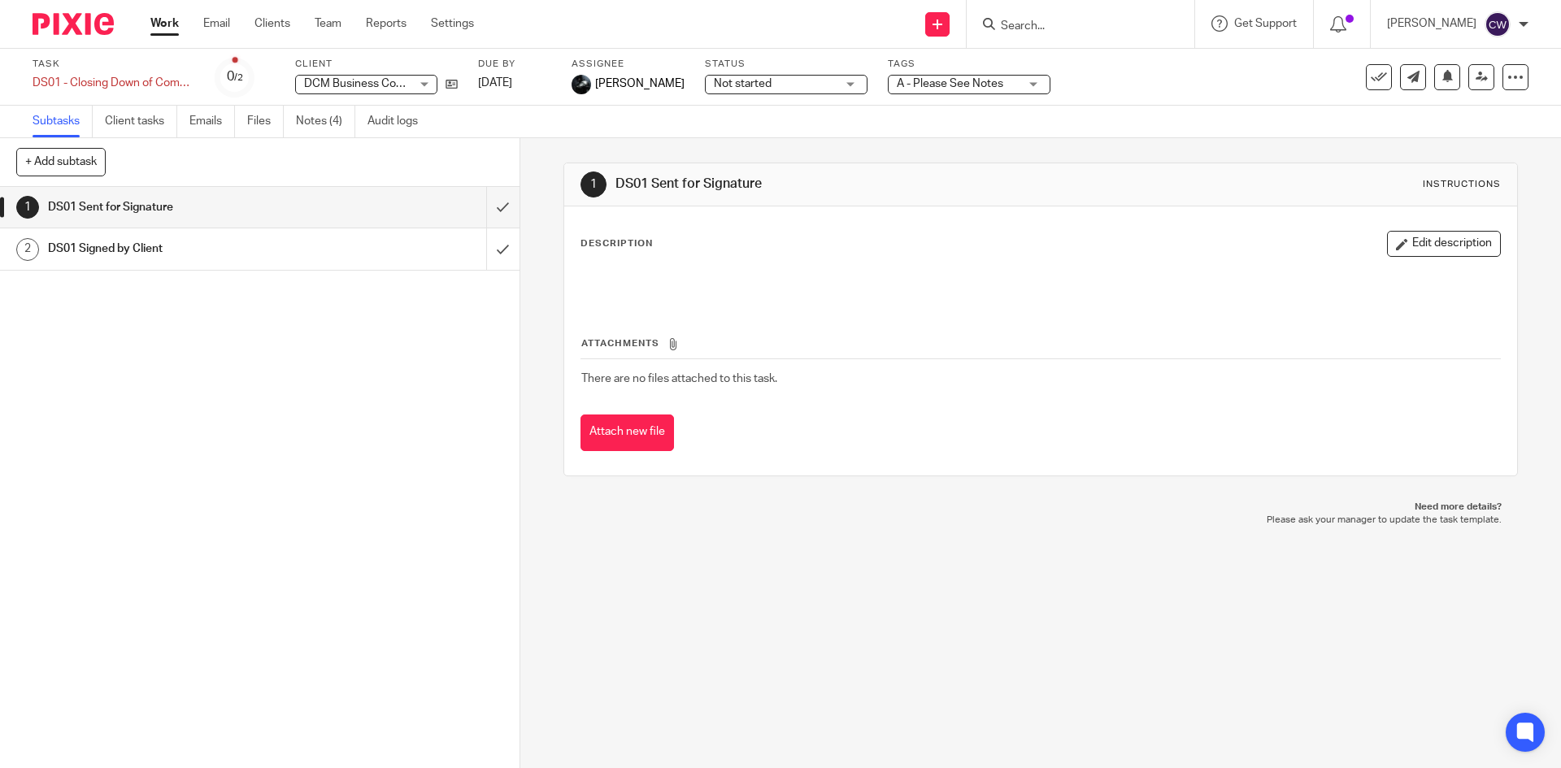
click at [1090, 29] on input "Search" at bounding box center [1072, 27] width 146 height 15
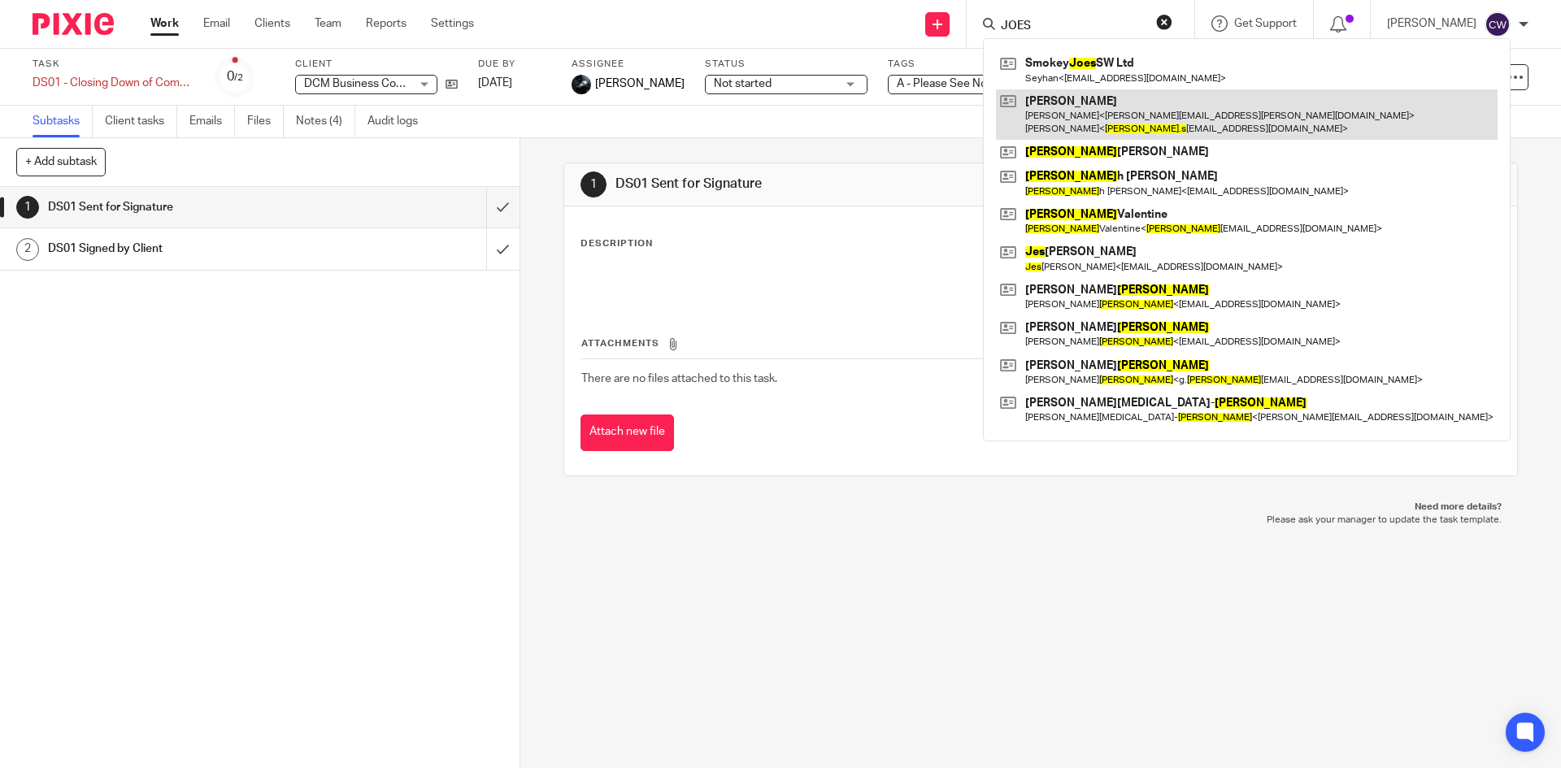
type input "JOES"
click at [1070, 138] on link at bounding box center [1247, 114] width 502 height 50
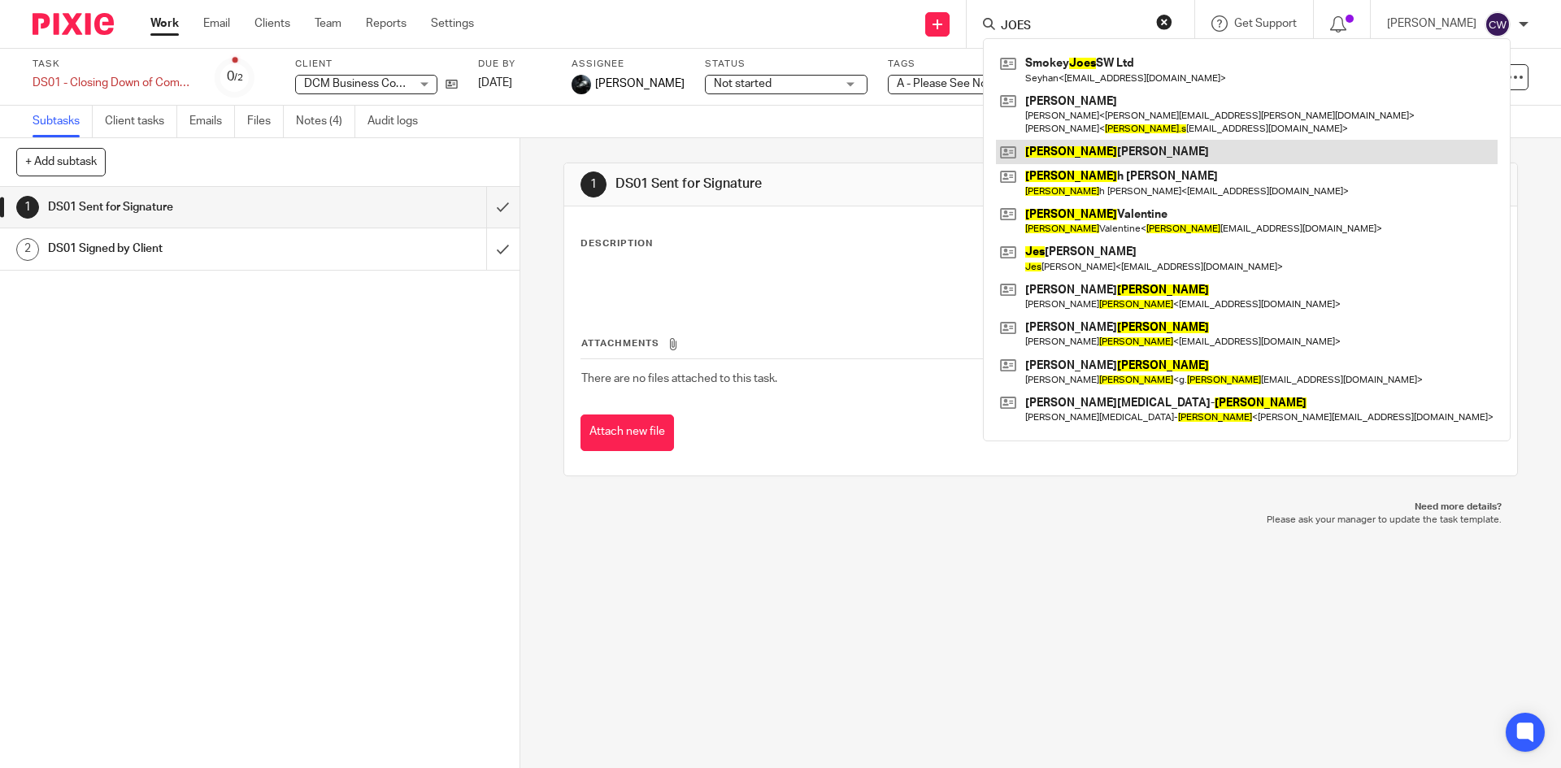
click at [1078, 153] on link at bounding box center [1247, 152] width 502 height 24
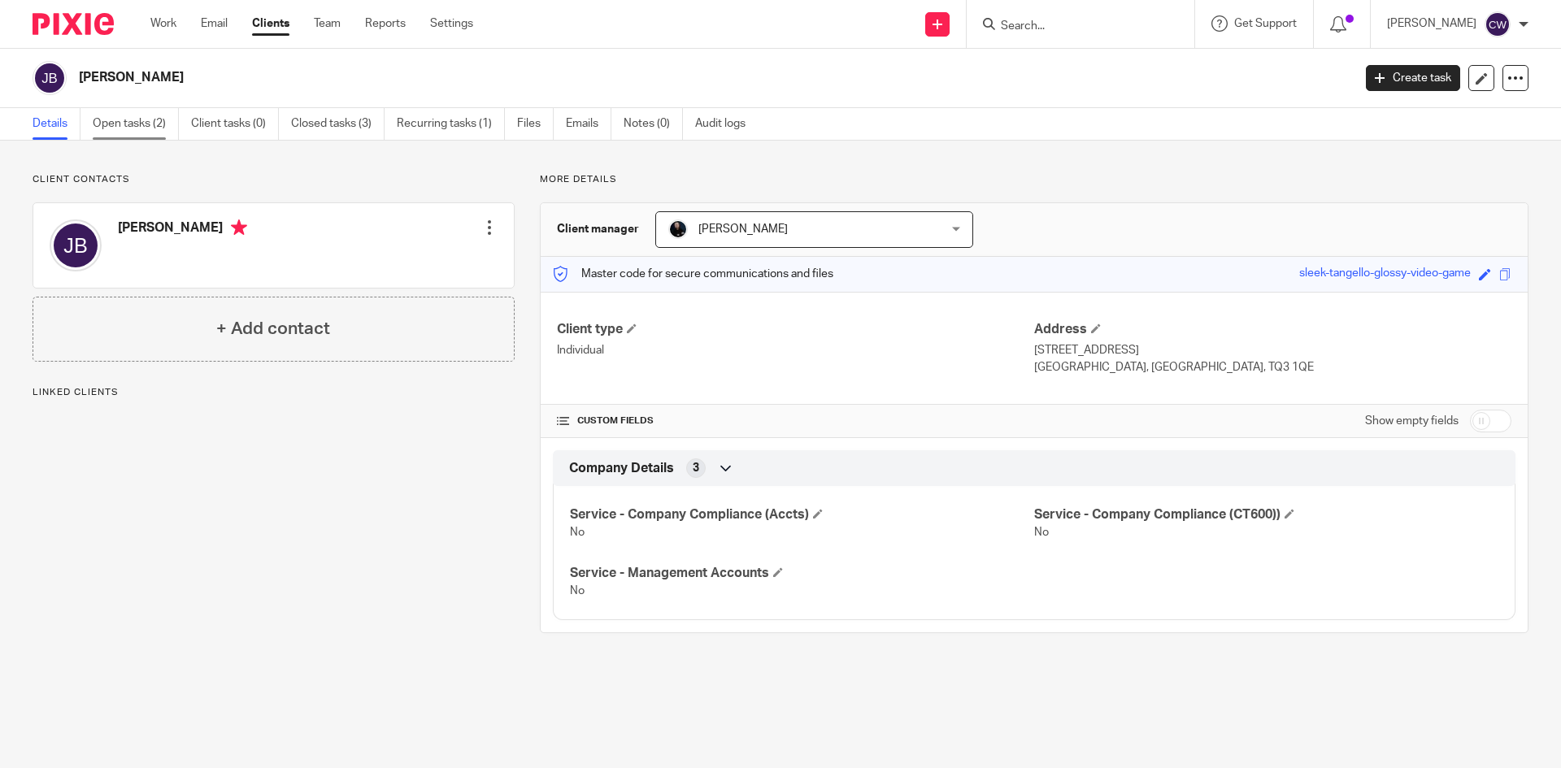
click at [109, 124] on link "Open tasks (2)" at bounding box center [136, 124] width 86 height 32
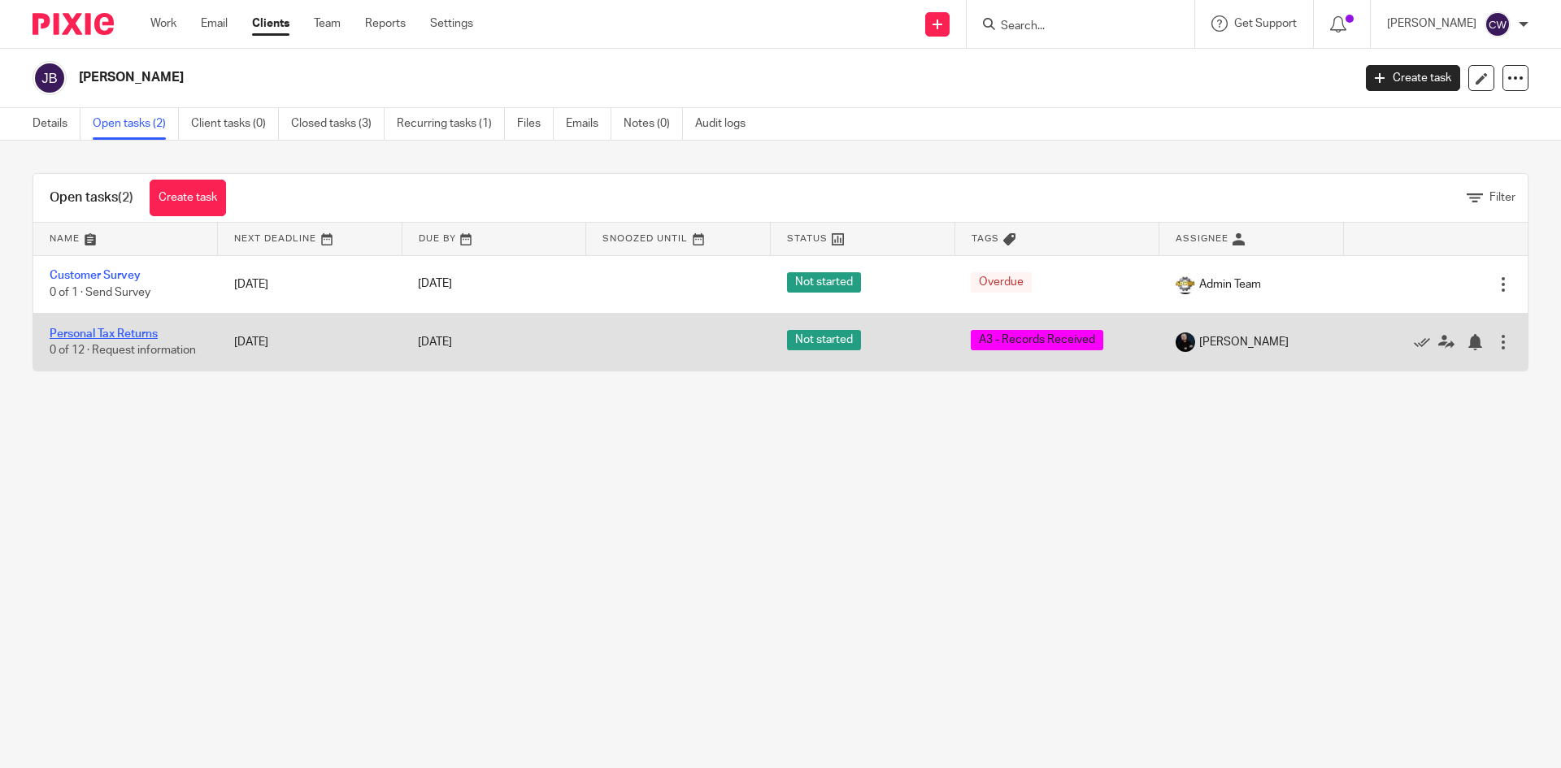
click at [95, 335] on link "Personal Tax Returns" at bounding box center [104, 333] width 108 height 11
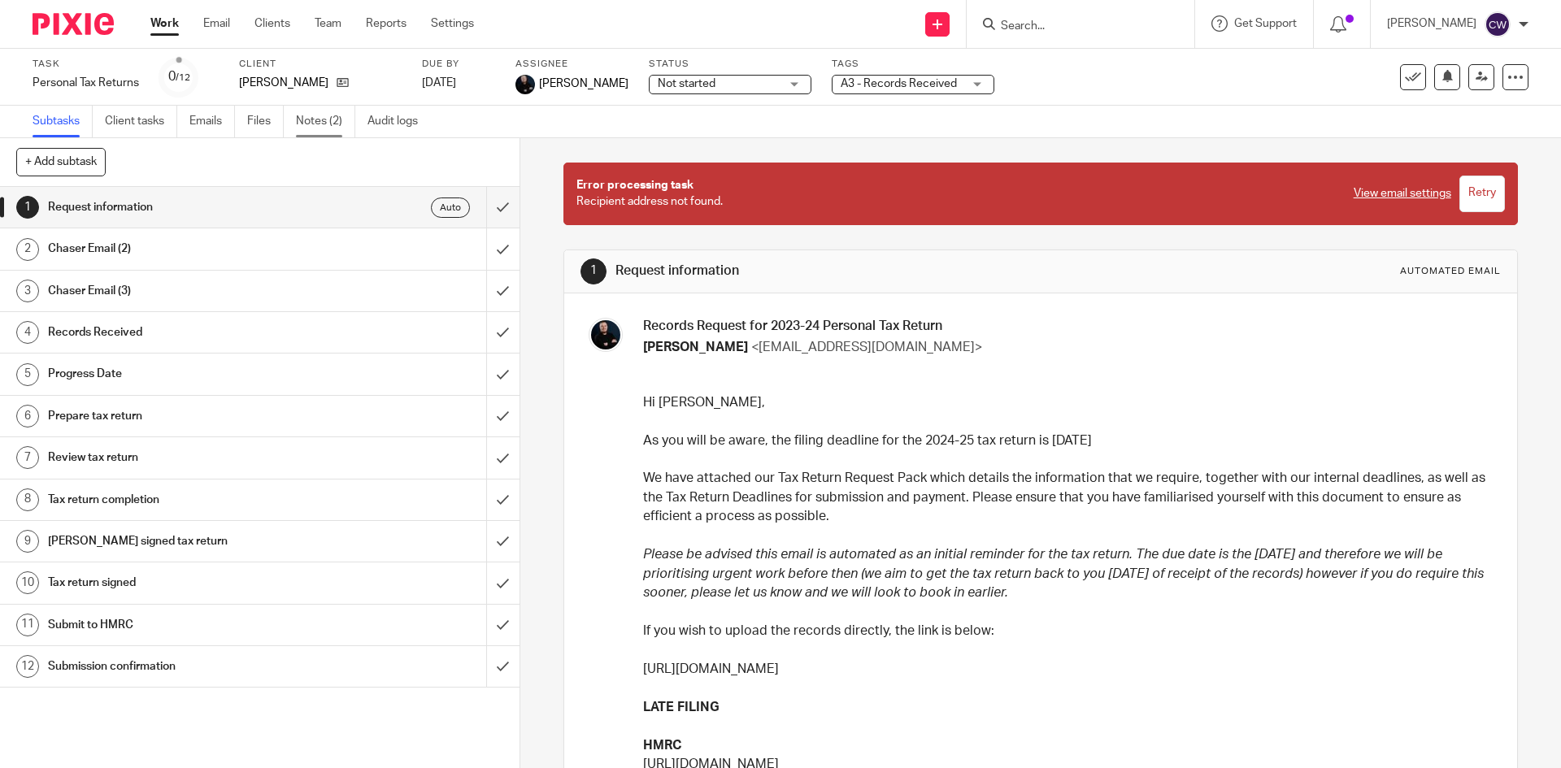
click at [320, 126] on link "Notes (2)" at bounding box center [325, 122] width 59 height 32
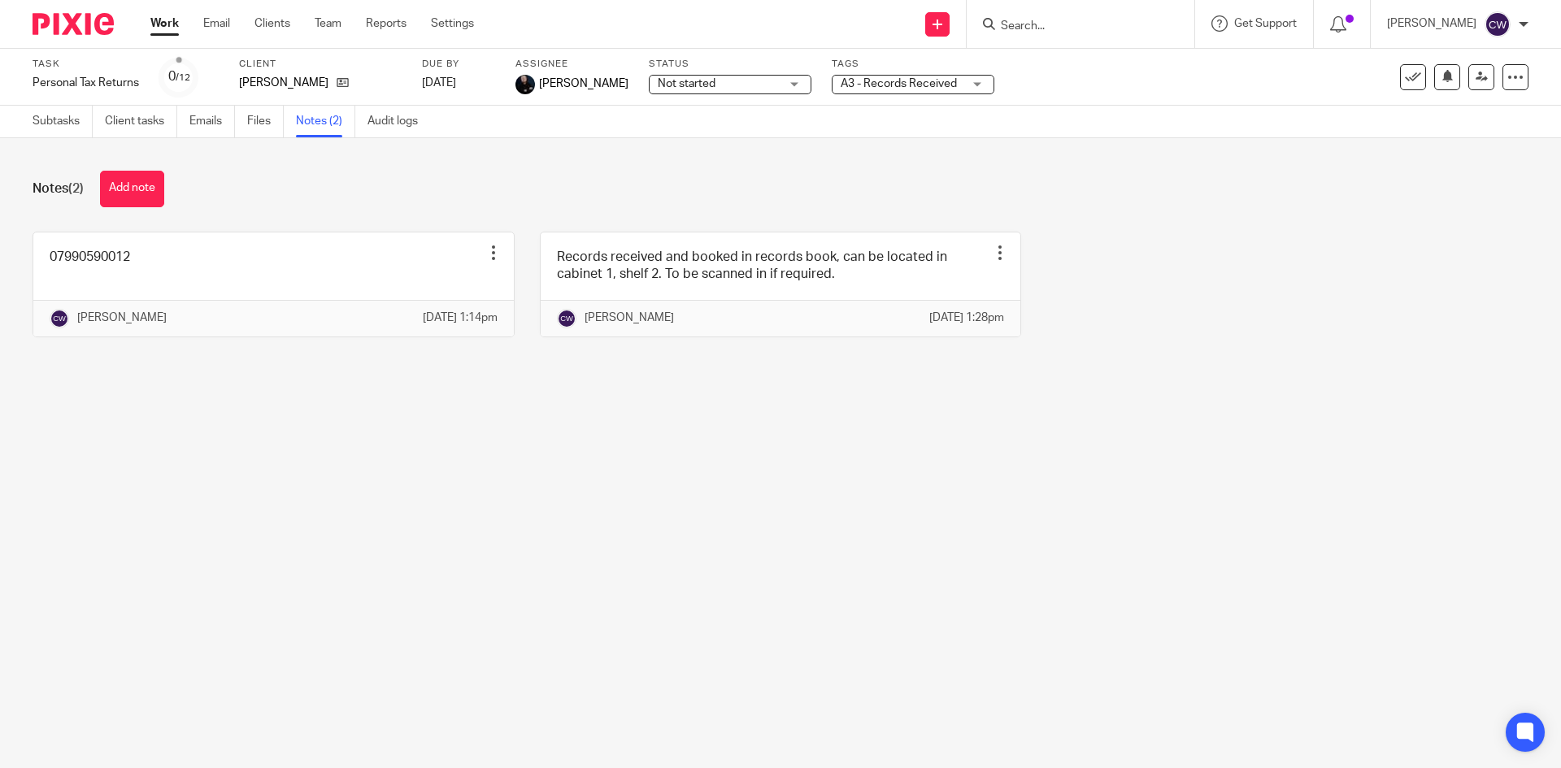
click at [1007, 26] on input "Search" at bounding box center [1072, 27] width 146 height 15
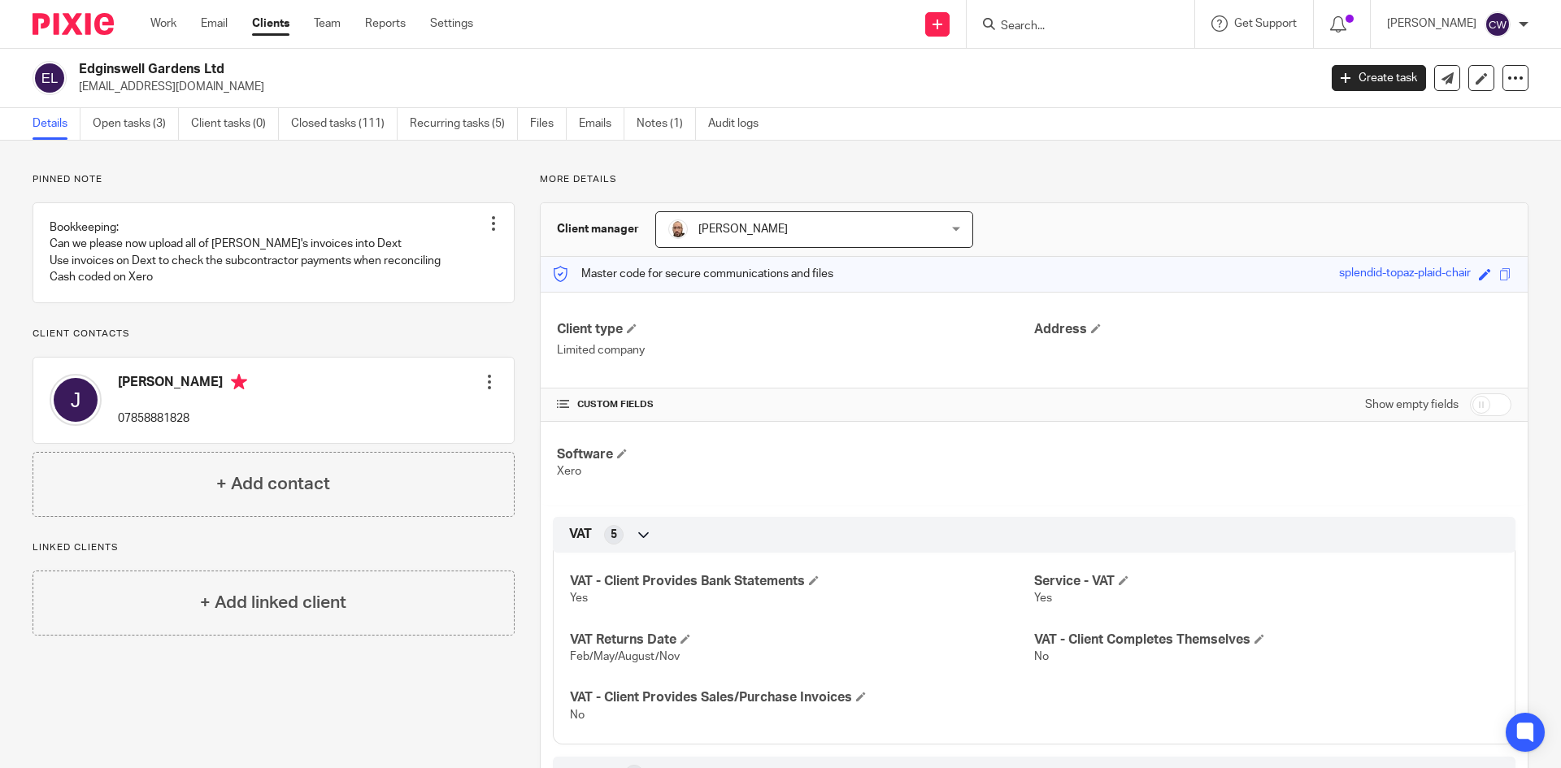
click at [1036, 31] on input "Search" at bounding box center [1072, 27] width 146 height 15
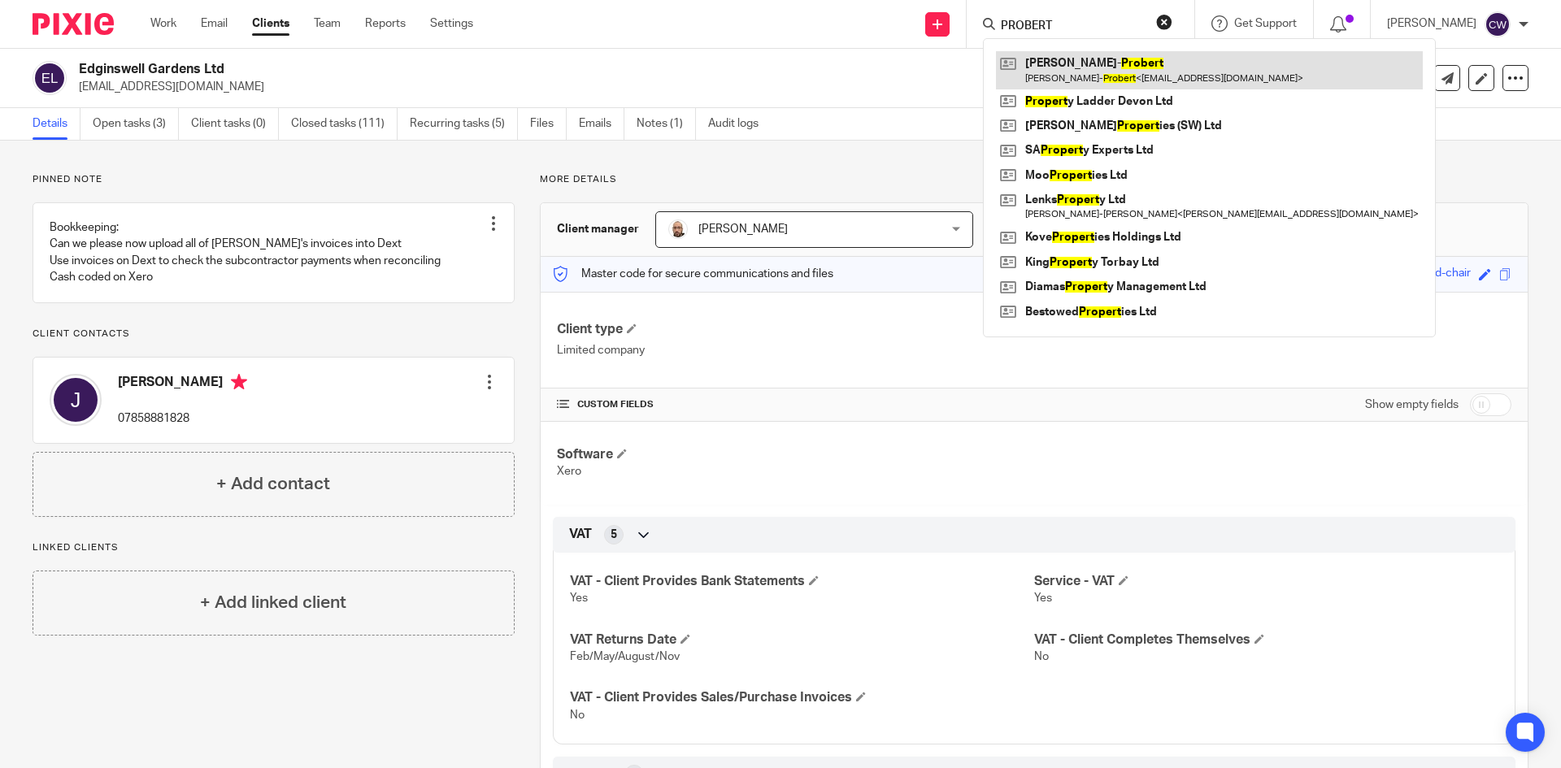
type input "PROBERT"
click at [1168, 65] on link at bounding box center [1209, 69] width 427 height 37
